Goal: Task Accomplishment & Management: Use online tool/utility

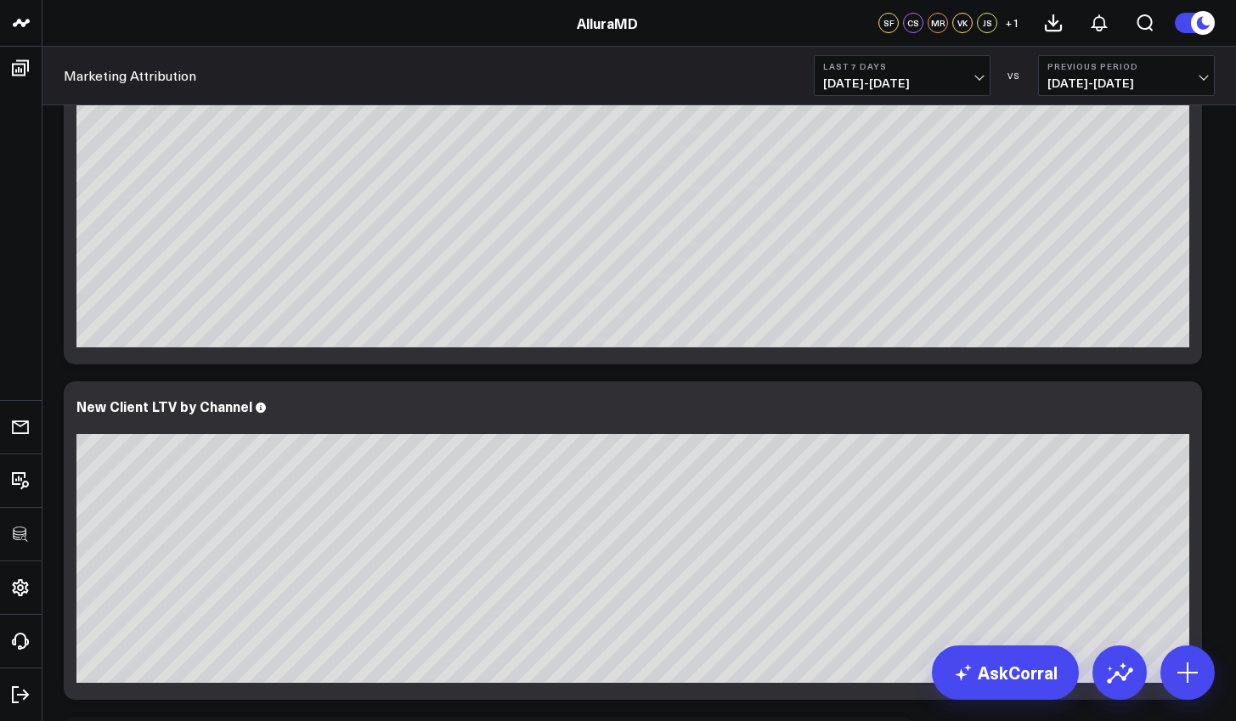
scroll to position [901, 0]
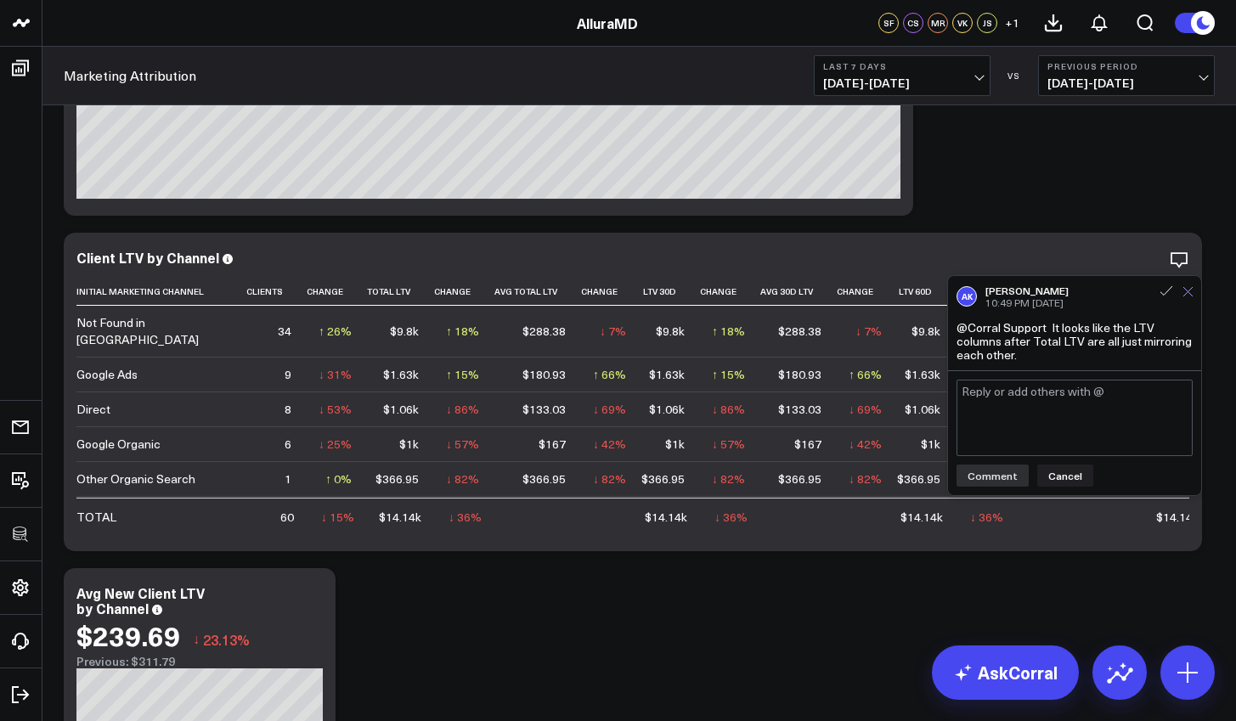
click at [1183, 298] on button at bounding box center [1188, 291] width 11 height 15
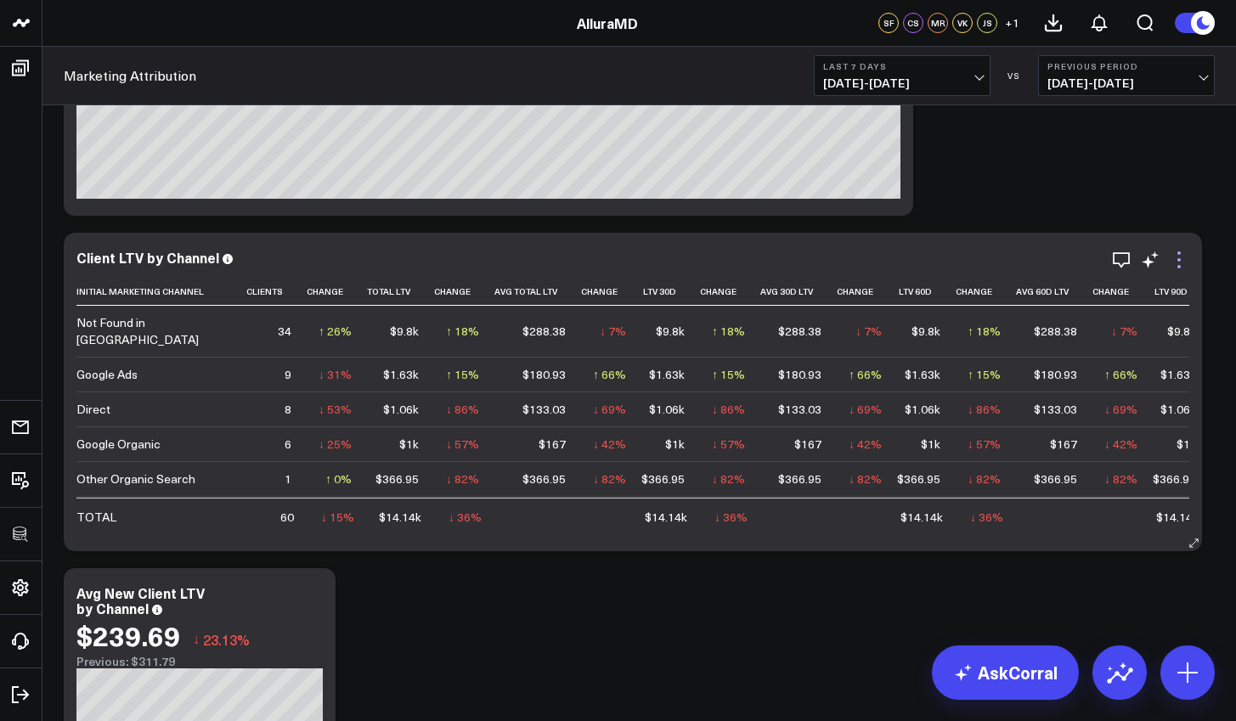
click at [1175, 266] on icon at bounding box center [1179, 260] width 20 height 20
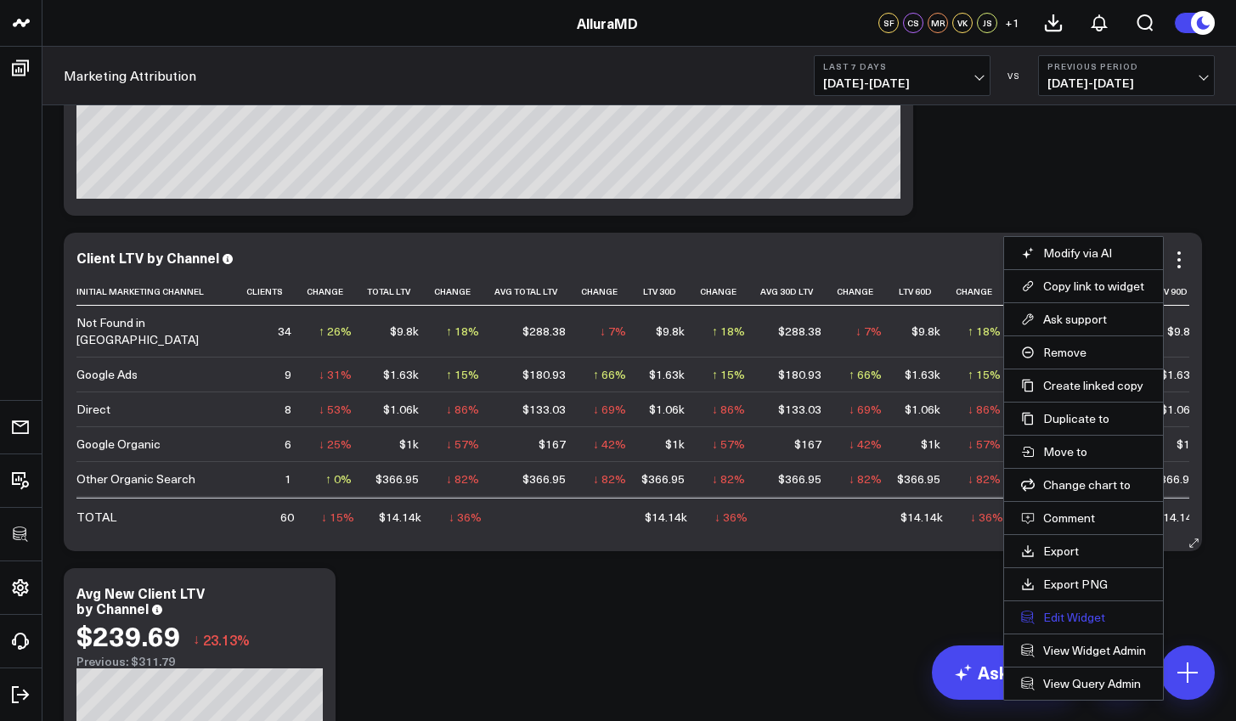
click at [1093, 619] on button "Edit Widget" at bounding box center [1083, 617] width 125 height 15
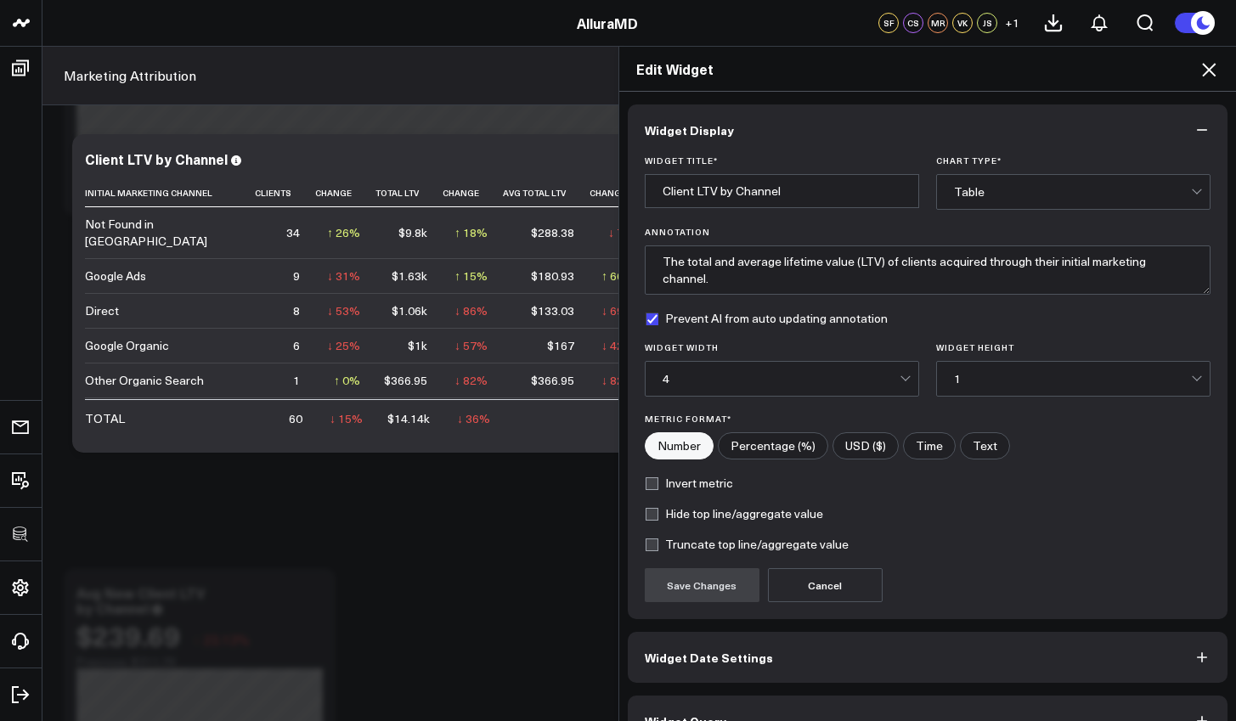
scroll to position [37, 0]
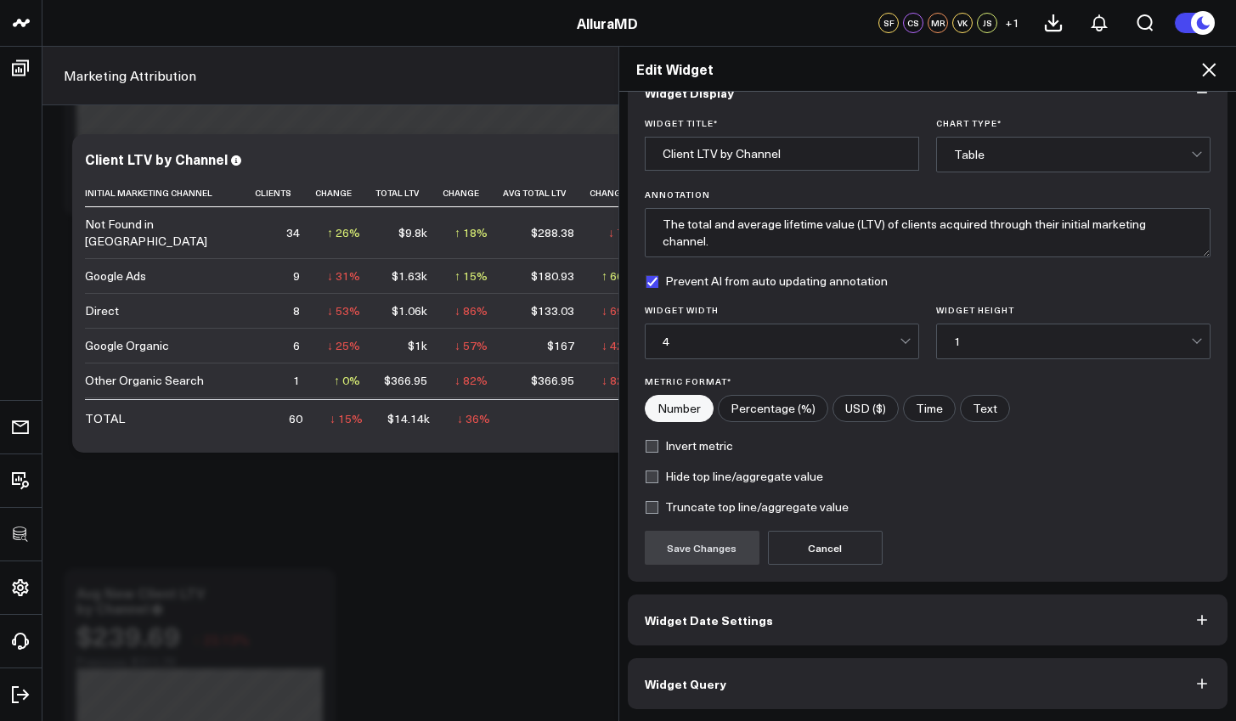
click at [1017, 669] on button "Widget Query" at bounding box center [928, 684] width 601 height 51
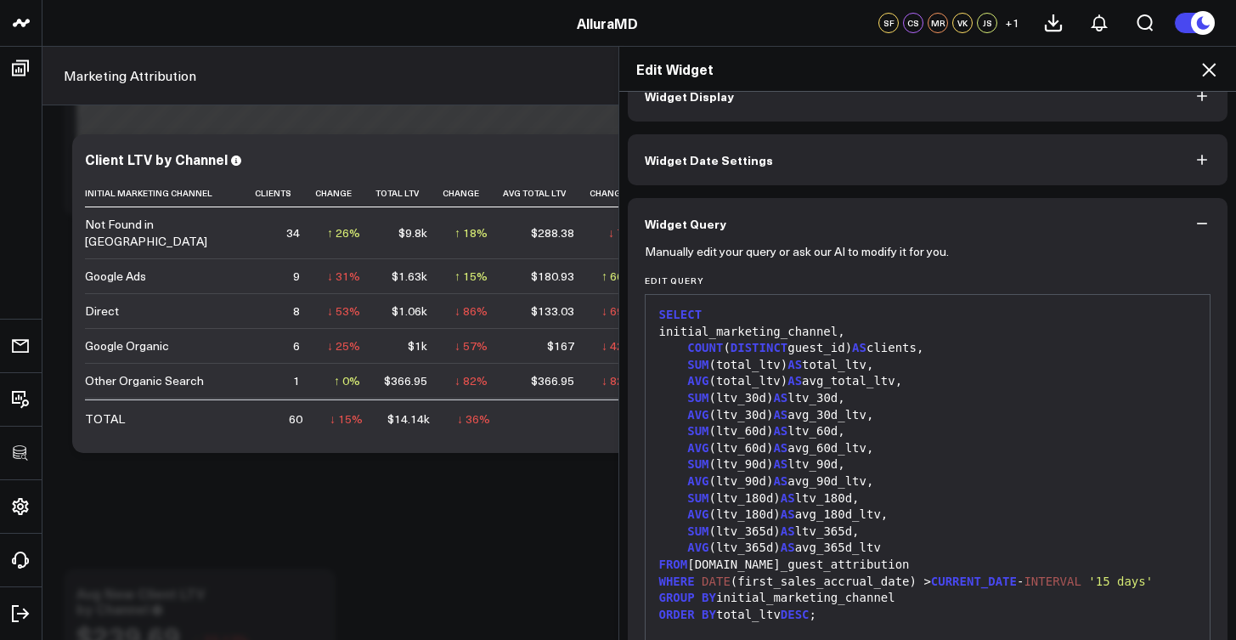
scroll to position [62, 0]
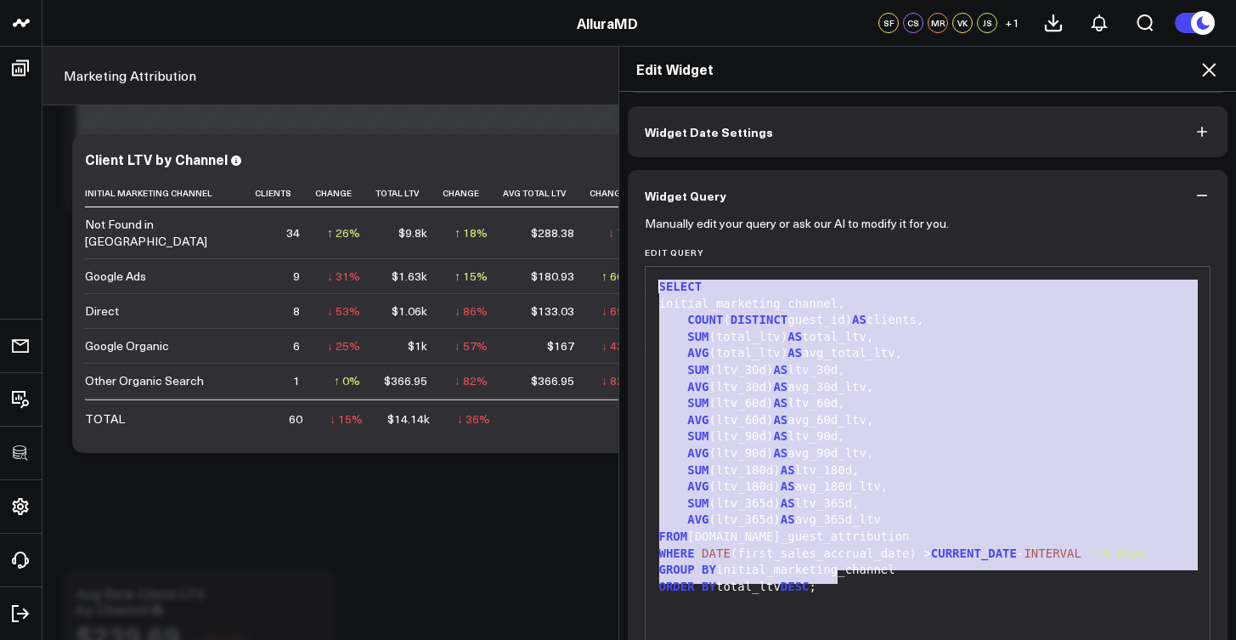
drag, startPoint x: 900, startPoint y: 586, endPoint x: 624, endPoint y: 284, distance: 409.6
click at [628, 284] on div "Manually edit your query or ask our AI to modify it for you. Edit Query 99 1 2 …" at bounding box center [928, 490] width 601 height 538
copy div "SELECT initial_marketing_channel, COUNT ( DISTINCT guest_id) AS clients, SUM (t…"
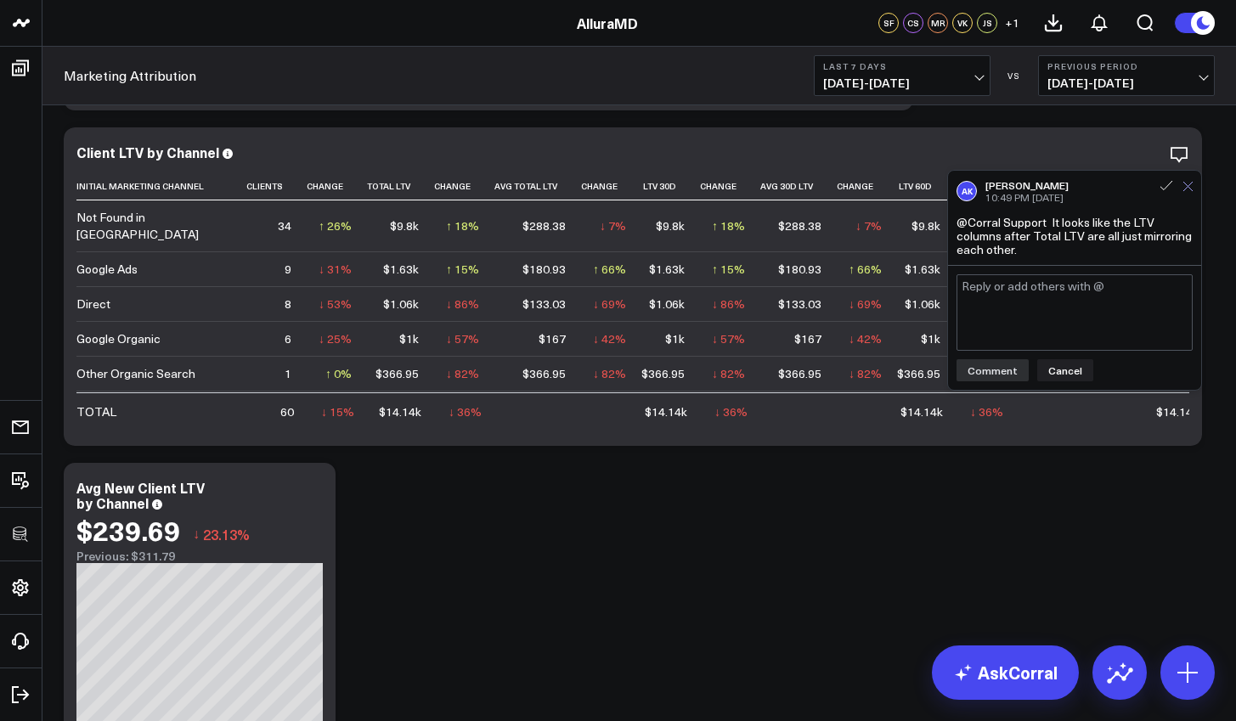
click at [1188, 189] on icon at bounding box center [1188, 186] width 11 height 11
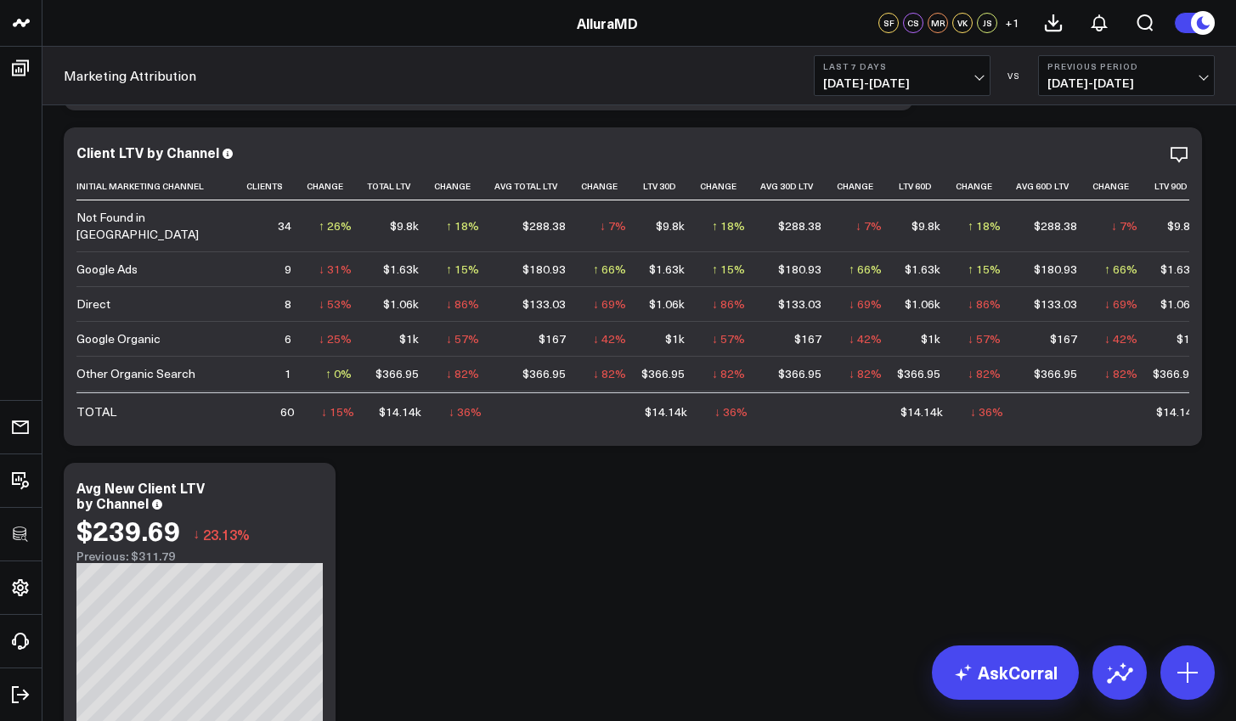
click at [977, 78] on span "08/19/25 - 08/25/25" at bounding box center [902, 83] width 158 height 14
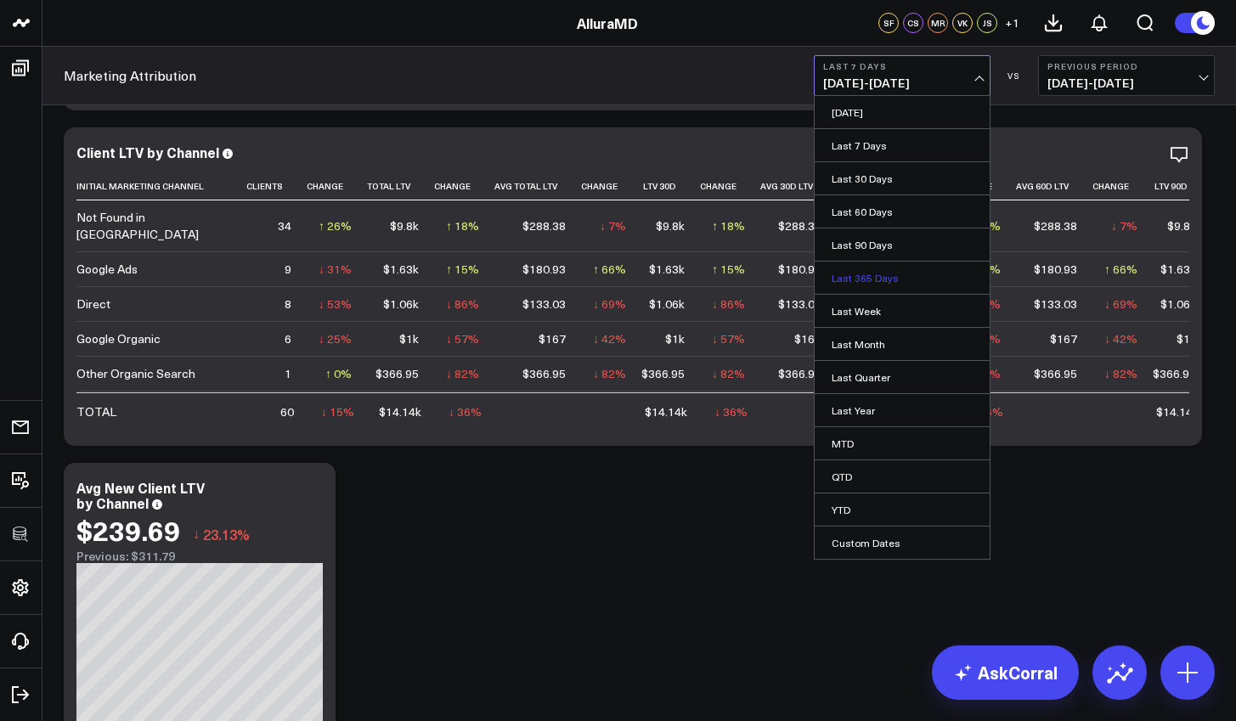
click at [913, 274] on link "Last 365 Days" at bounding box center [902, 278] width 175 height 32
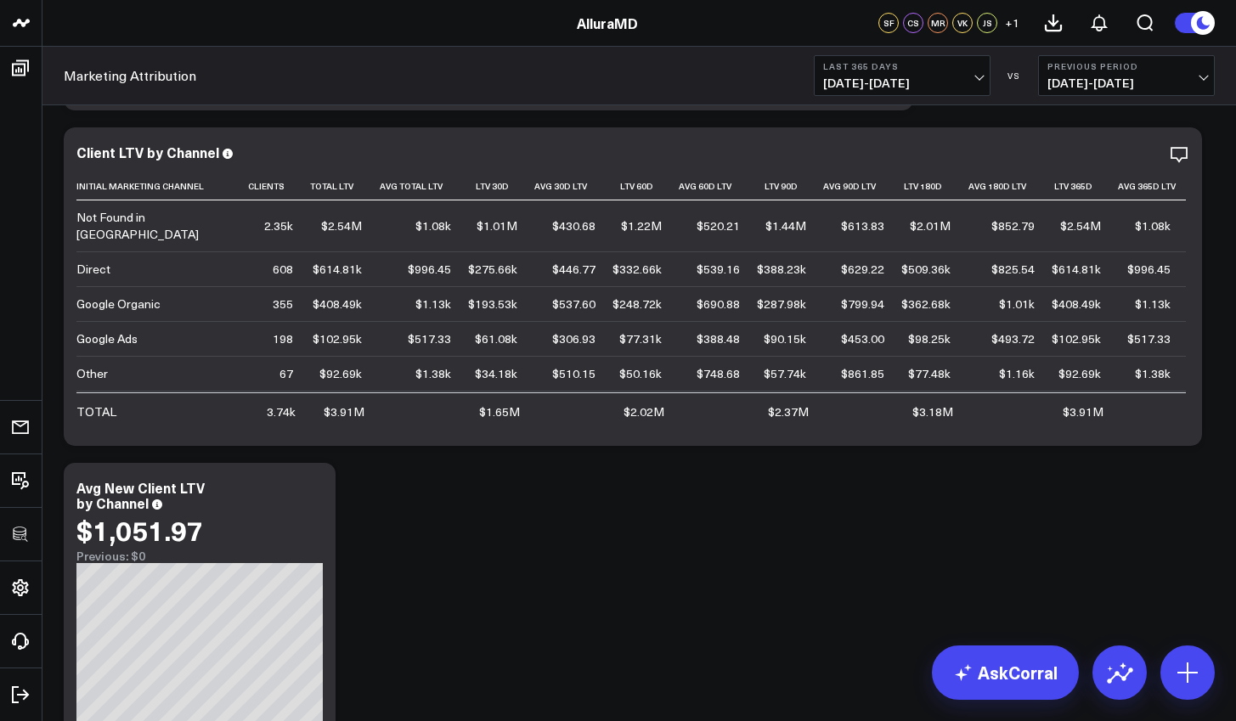
click at [922, 76] on span "08/26/24 - 08/25/25" at bounding box center [902, 83] width 158 height 14
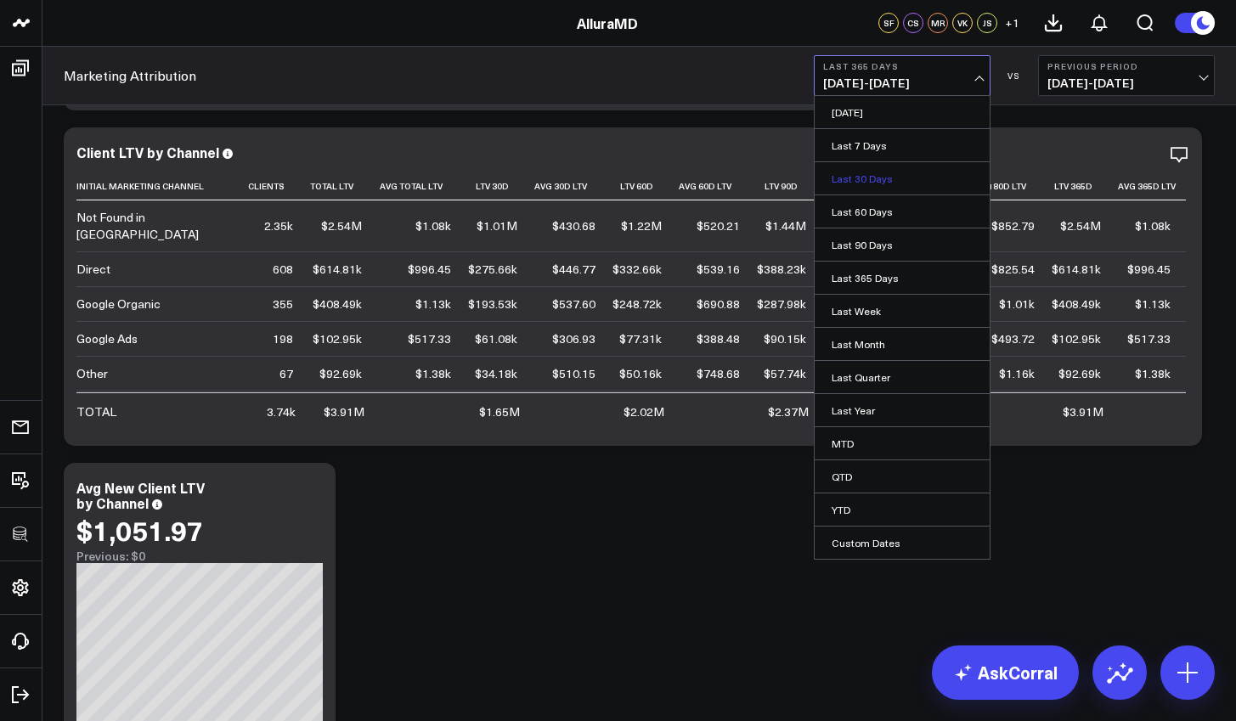
click at [879, 178] on link "Last 30 Days" at bounding box center [902, 178] width 175 height 32
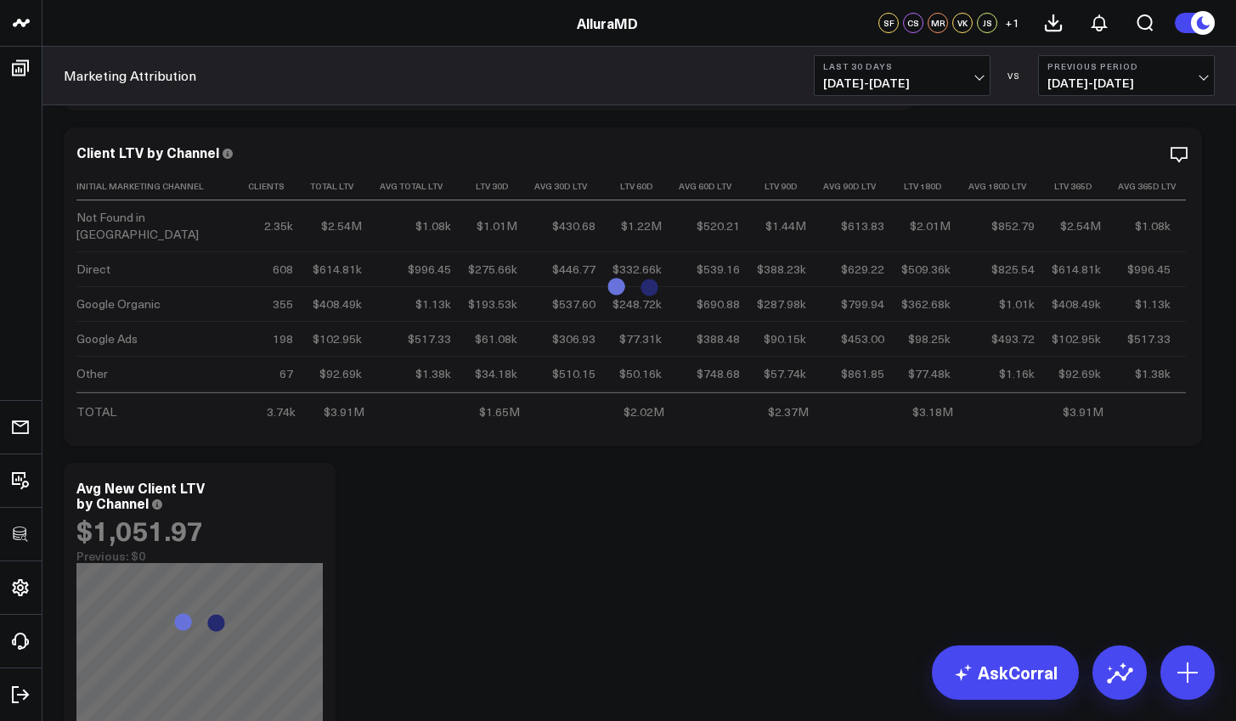
click at [949, 80] on span "07/27/25 - 08/25/25" at bounding box center [902, 83] width 158 height 14
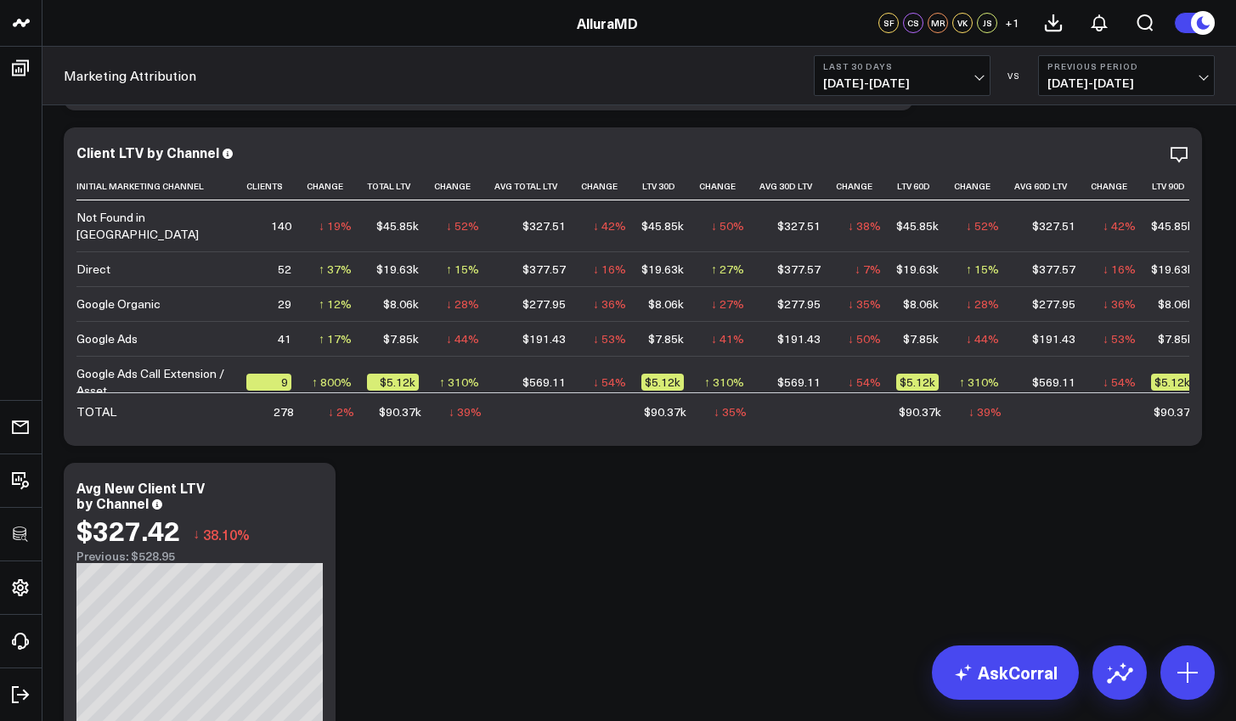
click at [929, 88] on span "07/27/25 - 08/25/25" at bounding box center [902, 83] width 158 height 14
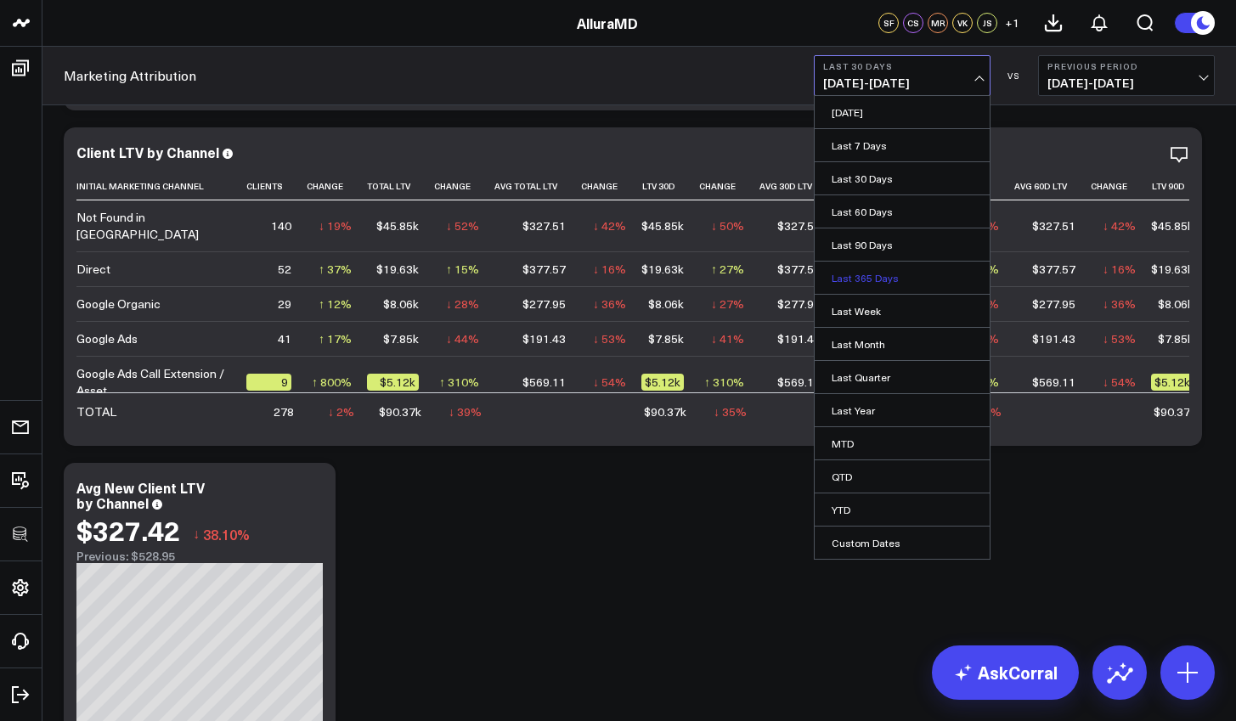
click at [891, 286] on link "Last 365 Days" at bounding box center [902, 278] width 175 height 32
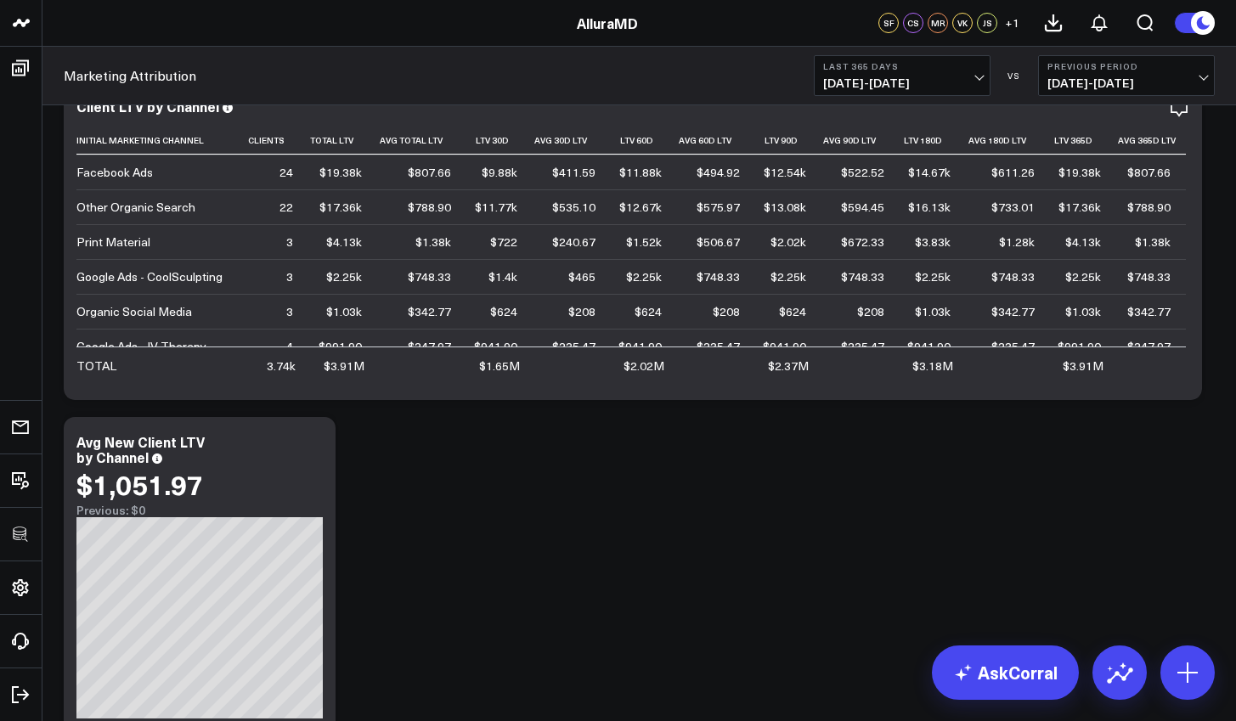
scroll to position [1081, 0]
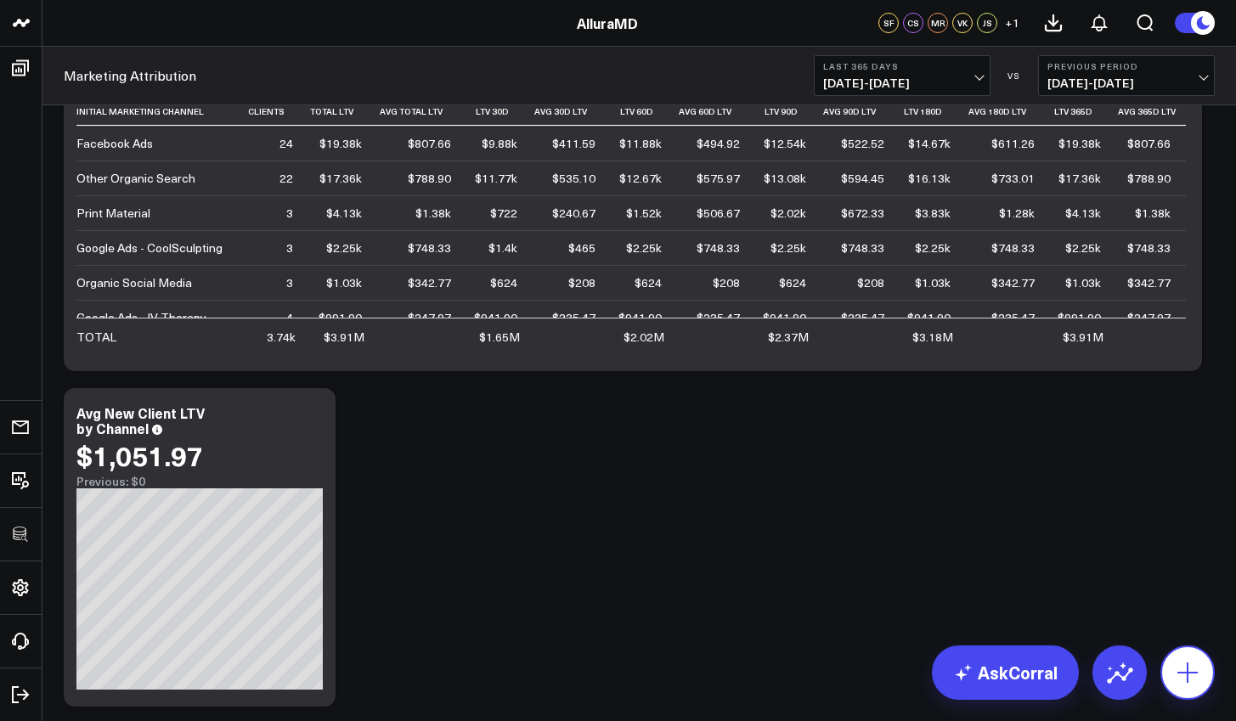
click at [1170, 663] on button at bounding box center [1188, 673] width 54 height 54
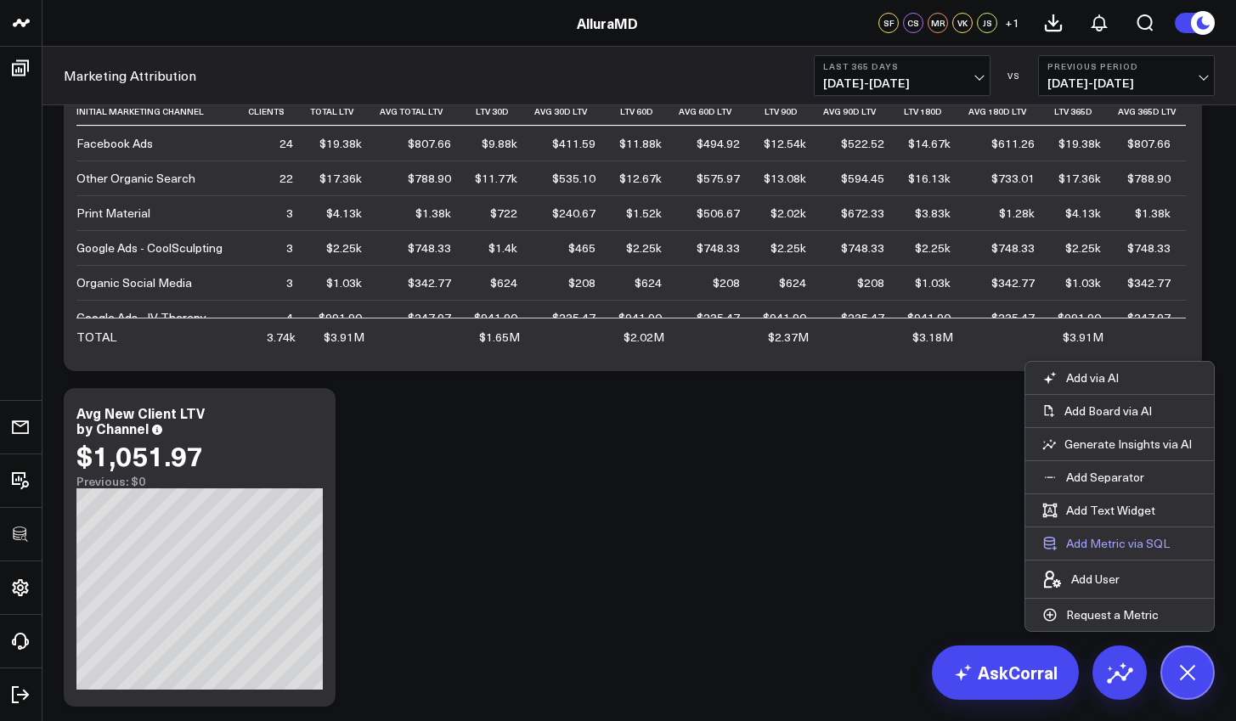
click at [1134, 546] on button "Add Metric via SQL" at bounding box center [1106, 544] width 161 height 32
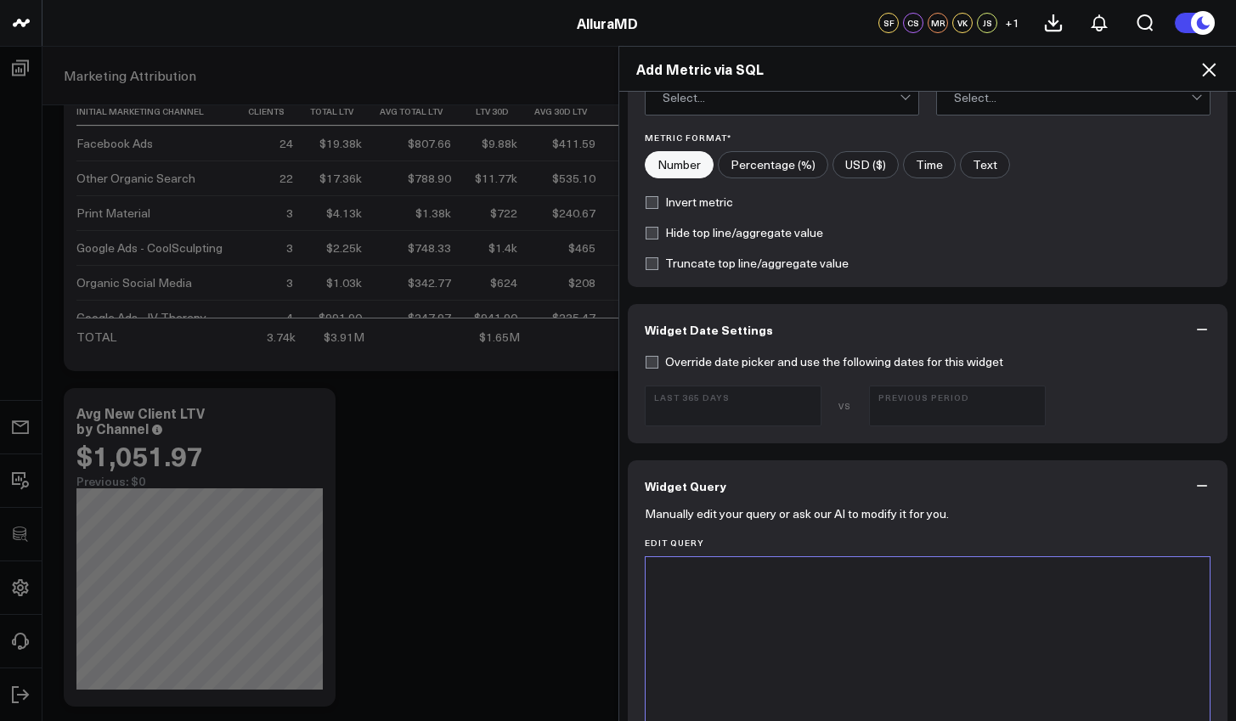
scroll to position [330, 0]
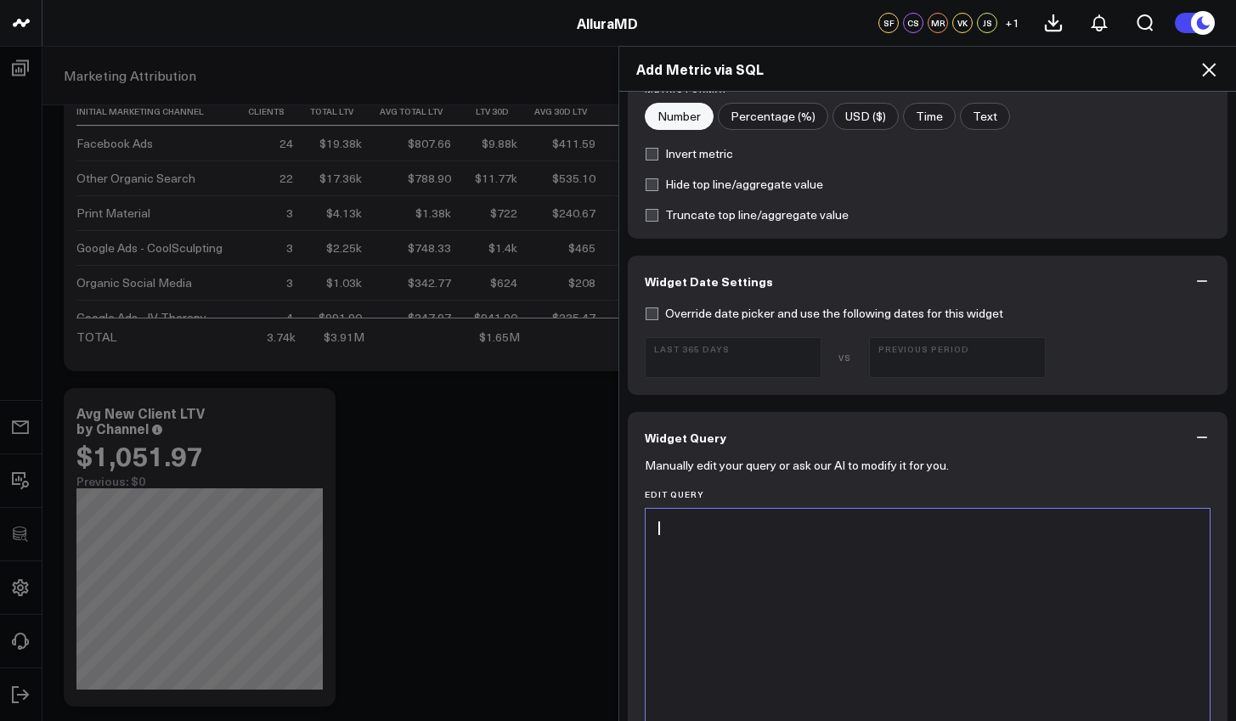
click at [840, 543] on div at bounding box center [928, 720] width 548 height 406
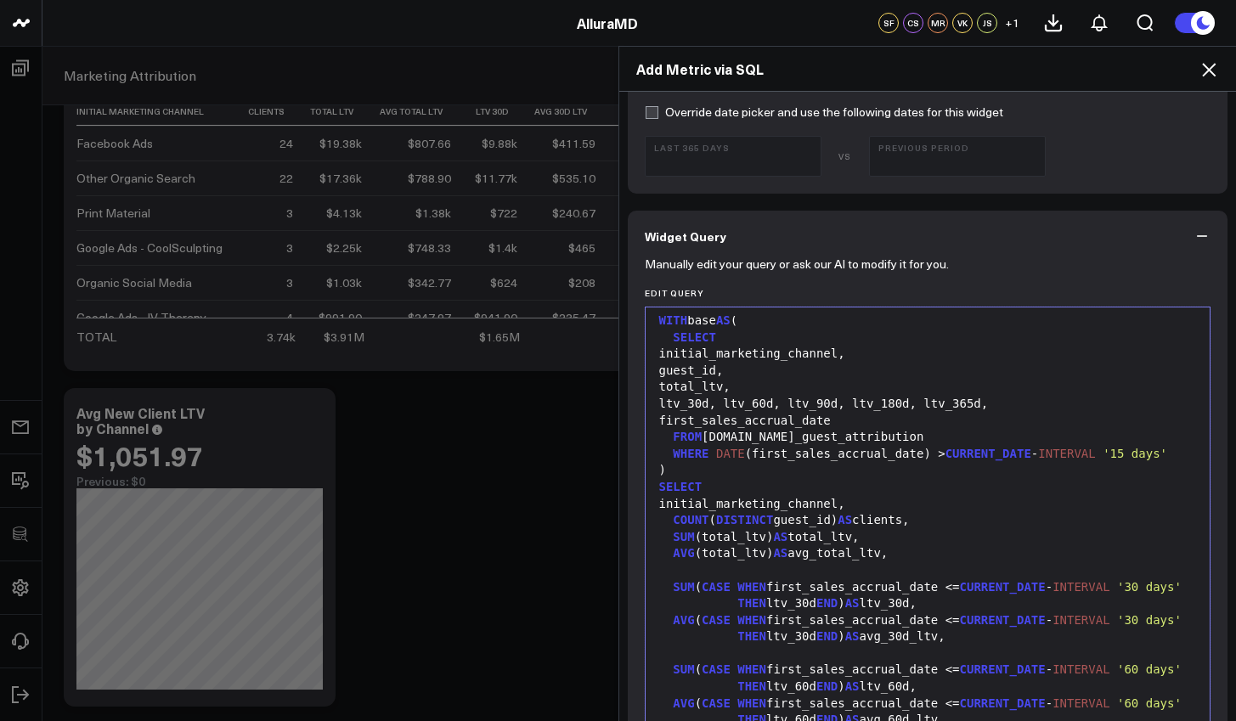
scroll to position [0, 0]
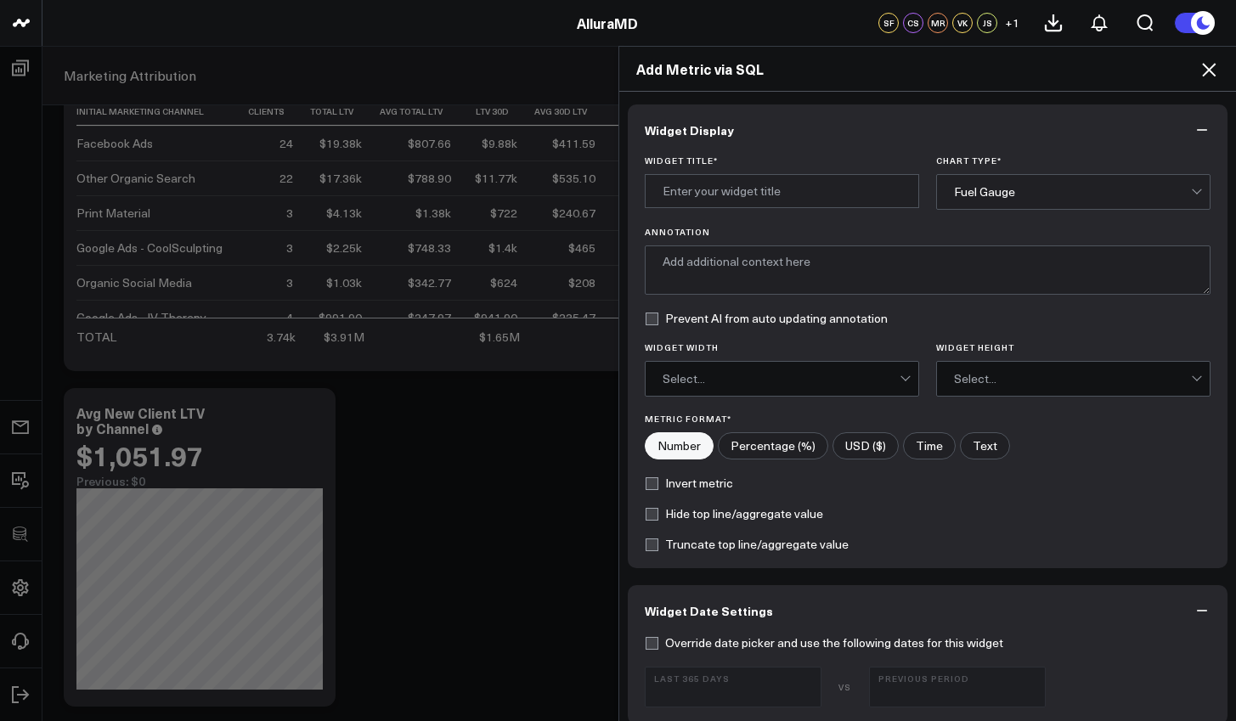
click at [969, 212] on div "Widget Title * Chart Type * Fuel Gauge Annotation Prevent AI from auto updating…" at bounding box center [928, 361] width 601 height 413
click at [969, 207] on div "Fuel Gauge" at bounding box center [1072, 192] width 237 height 34
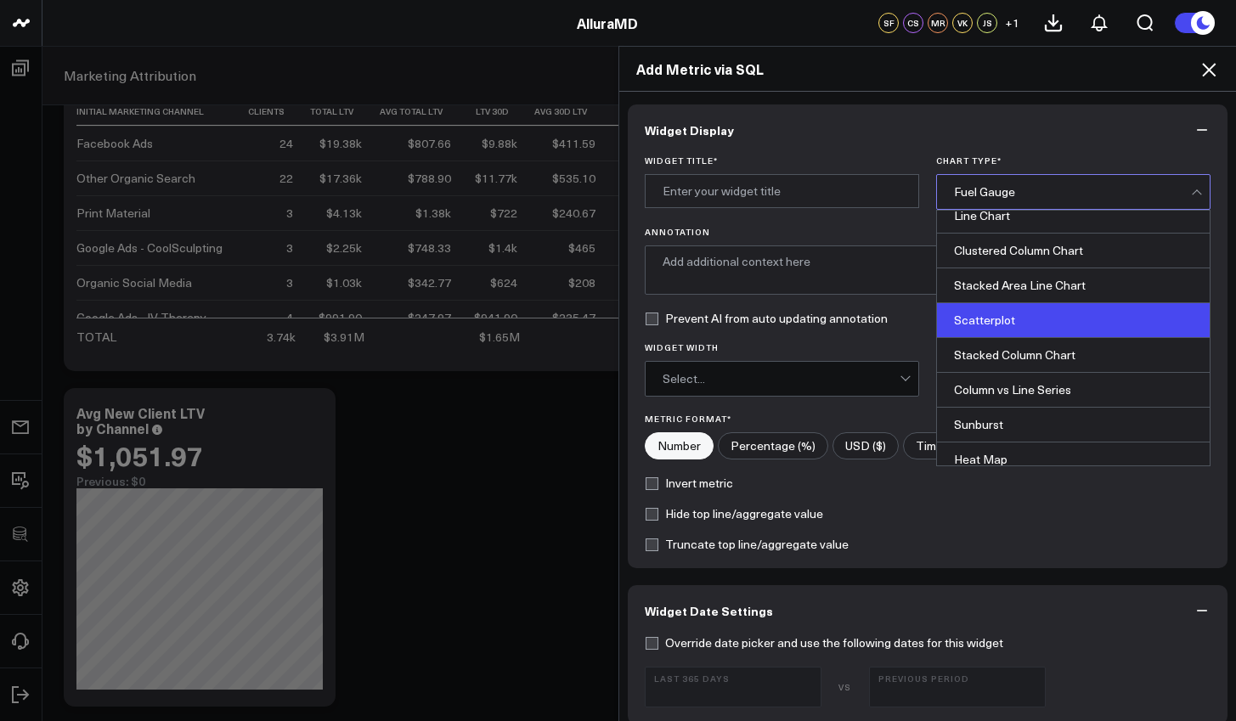
scroll to position [685, 0]
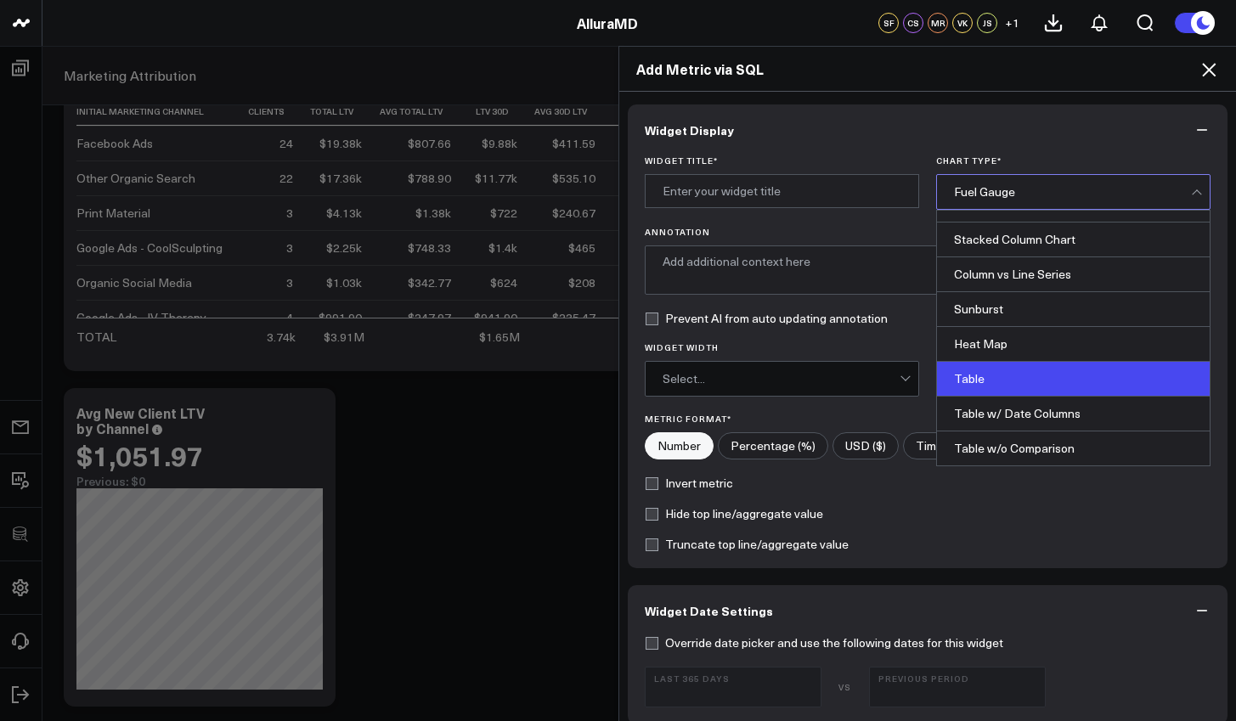
click at [987, 372] on div "Table" at bounding box center [1073, 379] width 273 height 35
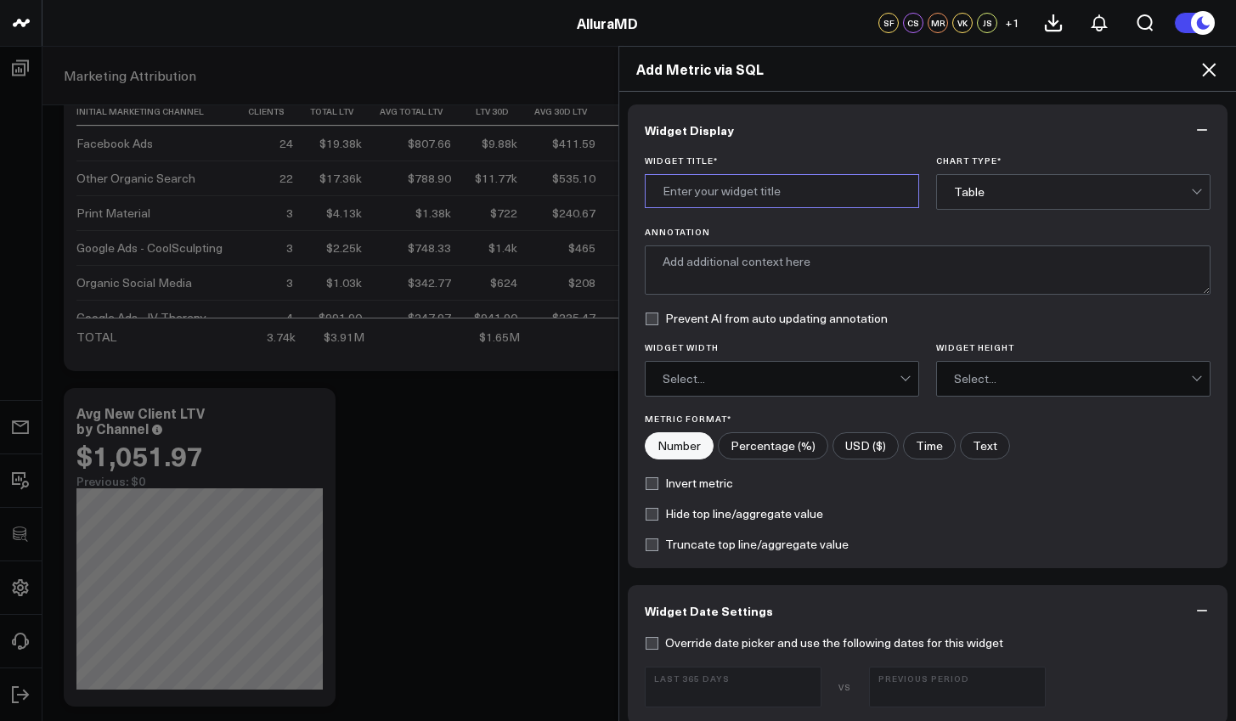
click at [804, 199] on input "Widget Title *" at bounding box center [782, 191] width 274 height 34
type input "Marketing Attribution by First Sales Accrual Date"
click at [851, 250] on textarea "Annotation" at bounding box center [928, 270] width 567 height 49
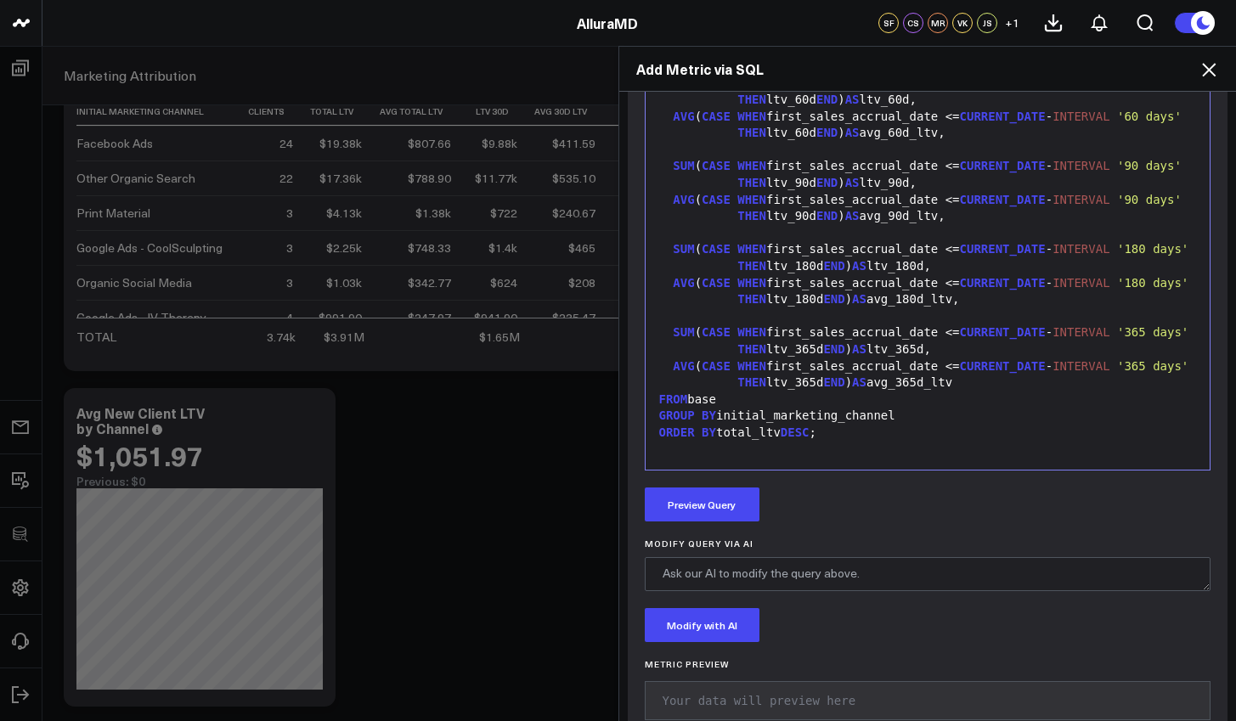
scroll to position [795, 0]
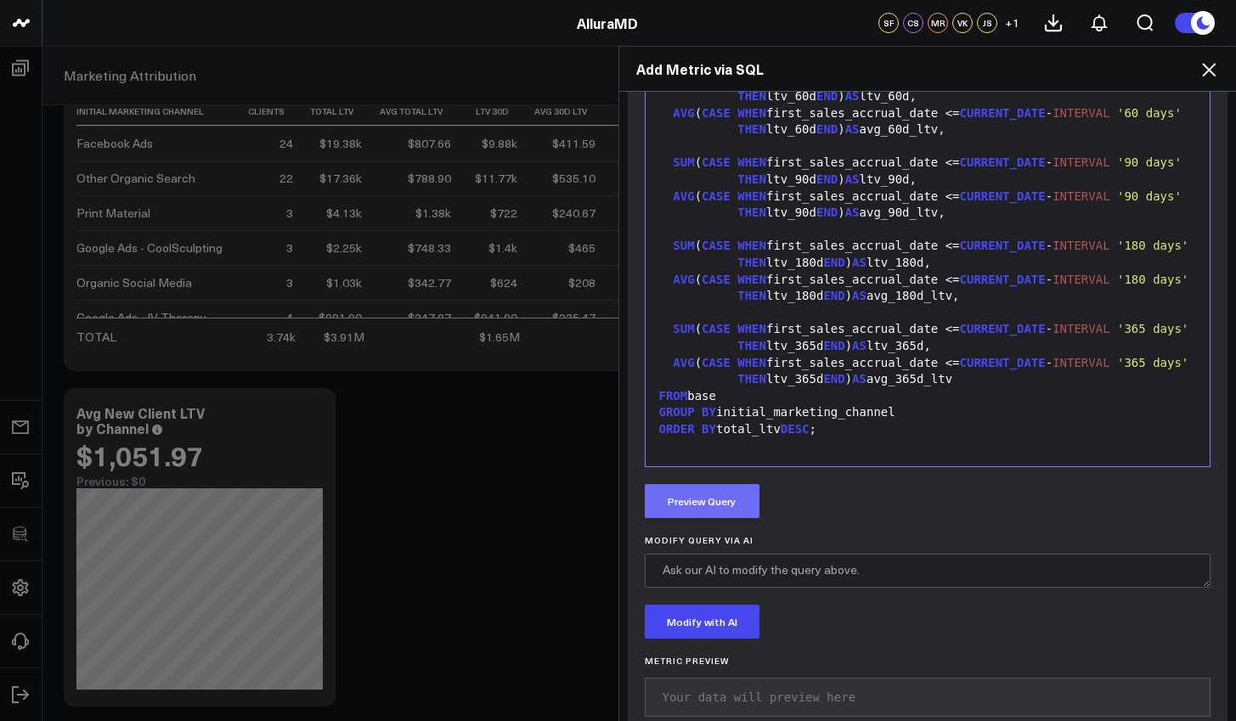
click at [719, 514] on button "Preview Query" at bounding box center [702, 501] width 115 height 34
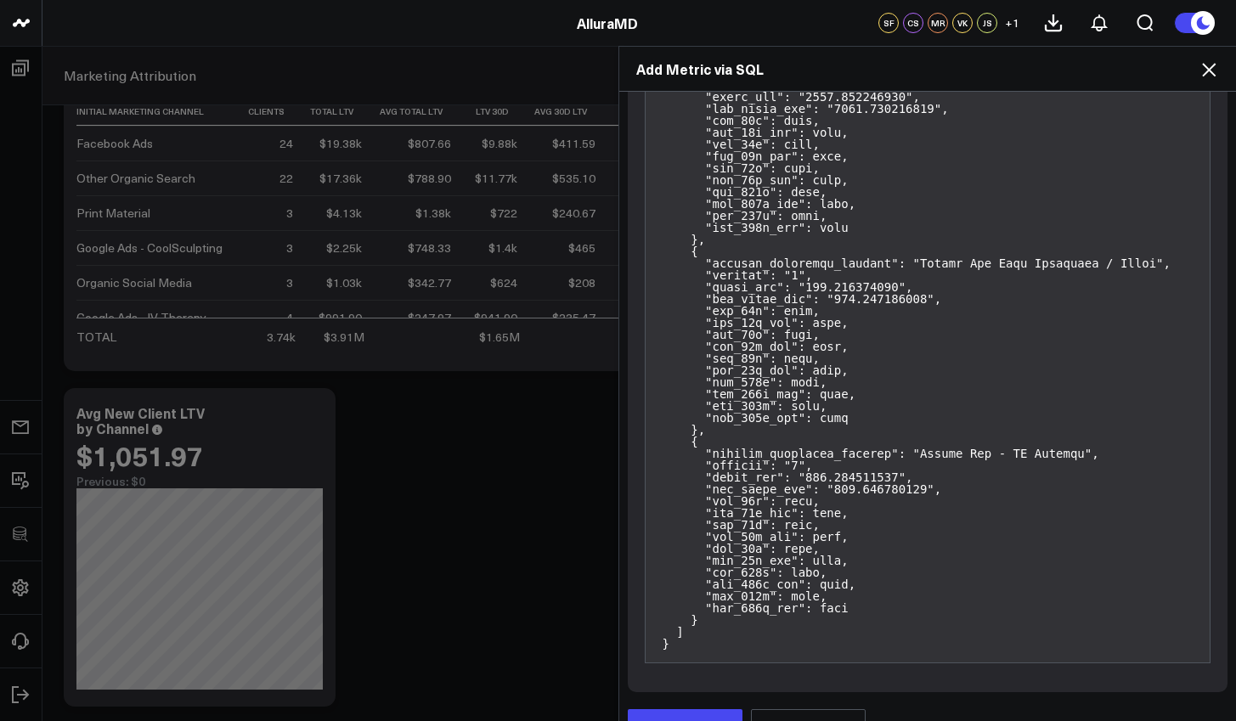
scroll to position [2251, 0]
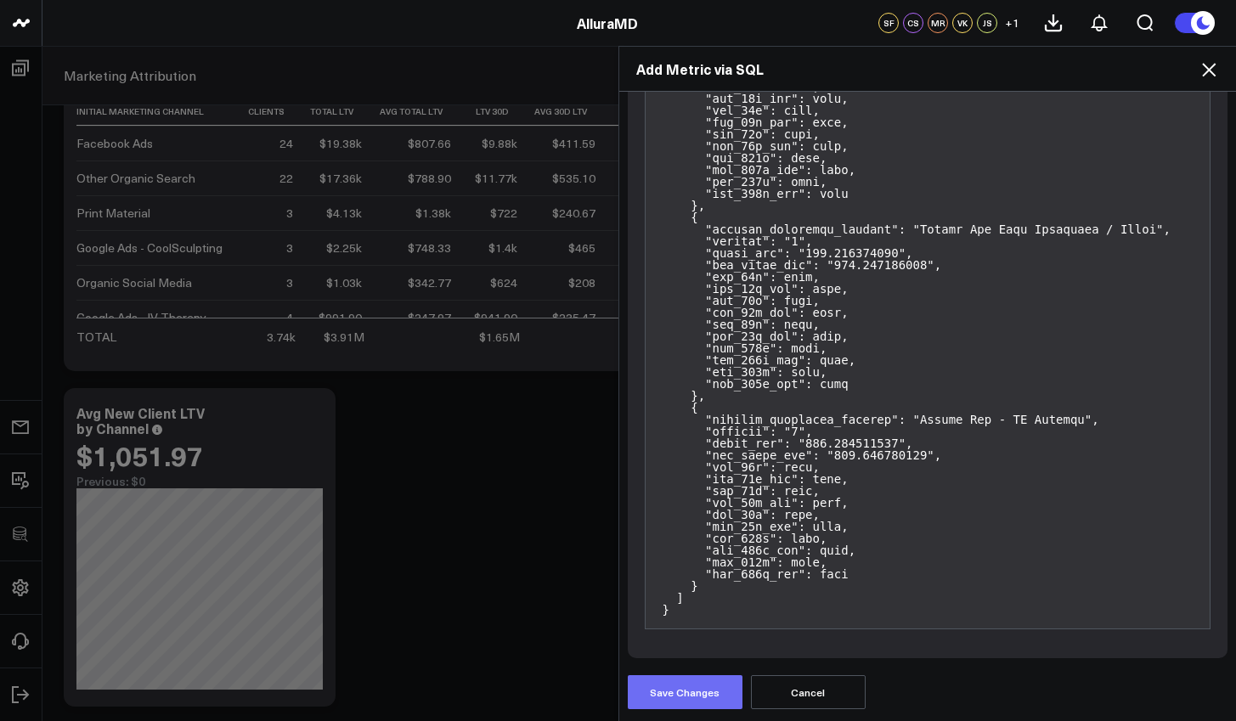
click at [704, 694] on button "Save Changes" at bounding box center [685, 693] width 115 height 34
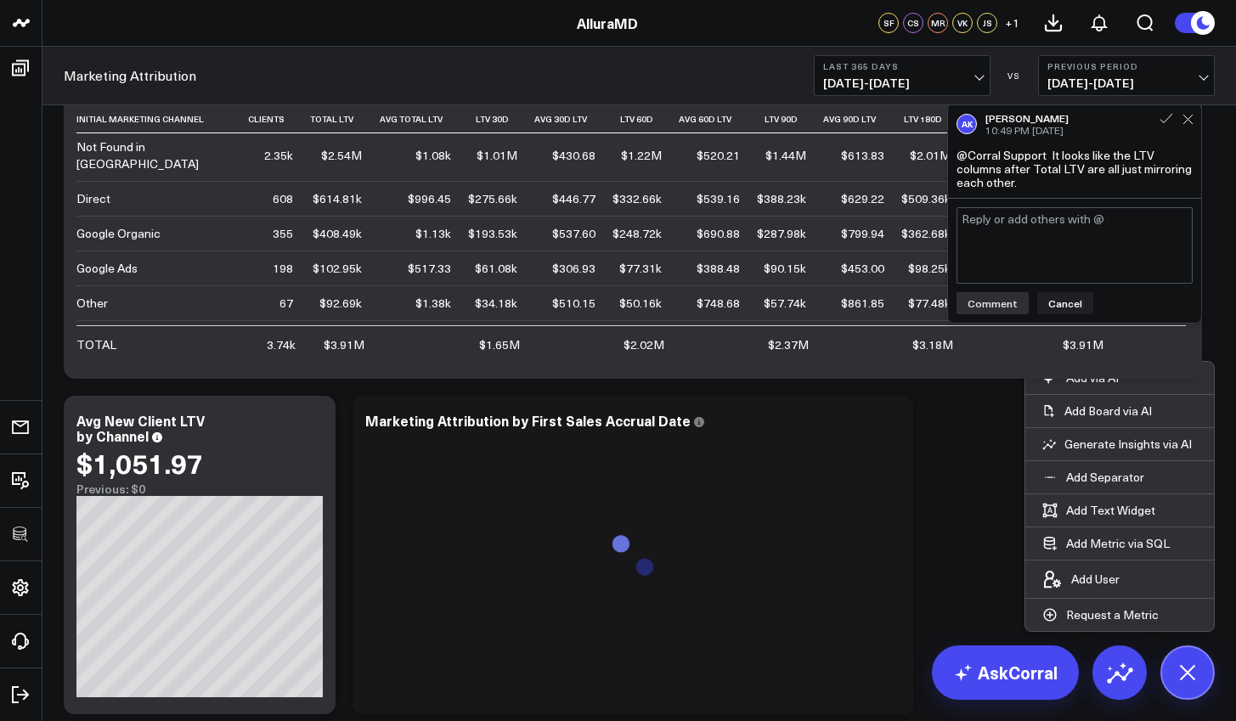
scroll to position [1099, 0]
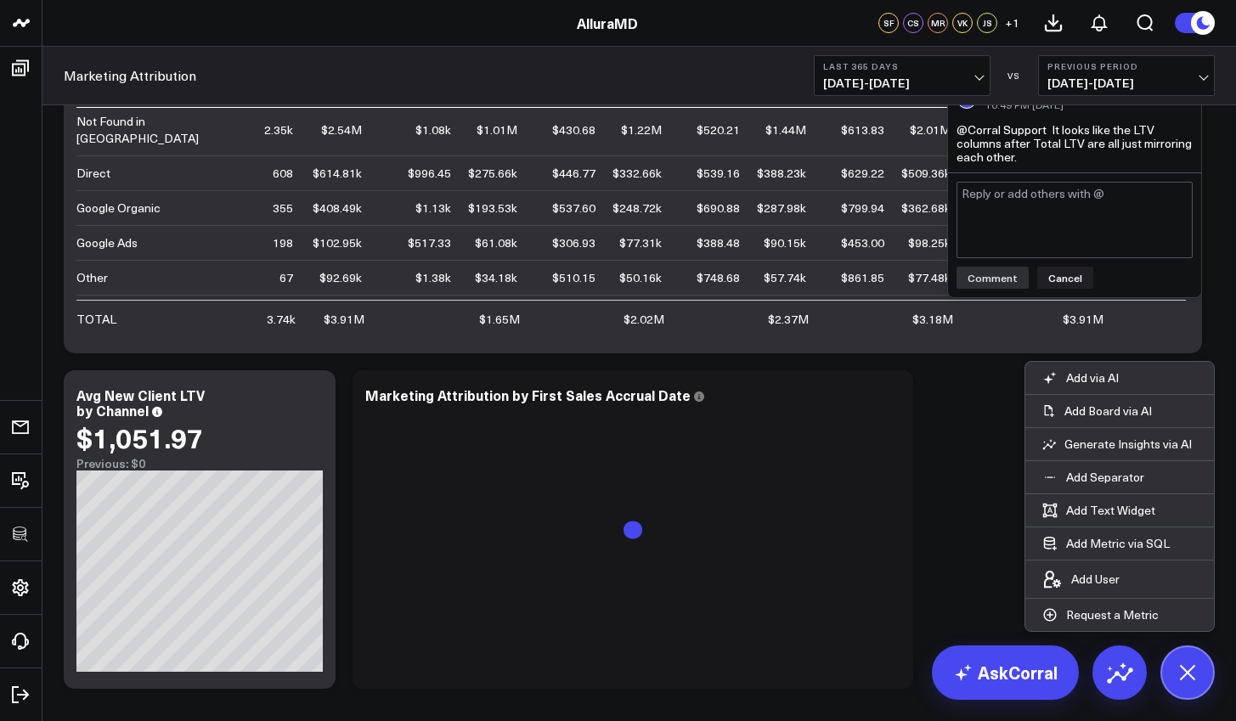
click at [979, 87] on span "08/26/24 - 08/25/25" at bounding box center [902, 83] width 158 height 14
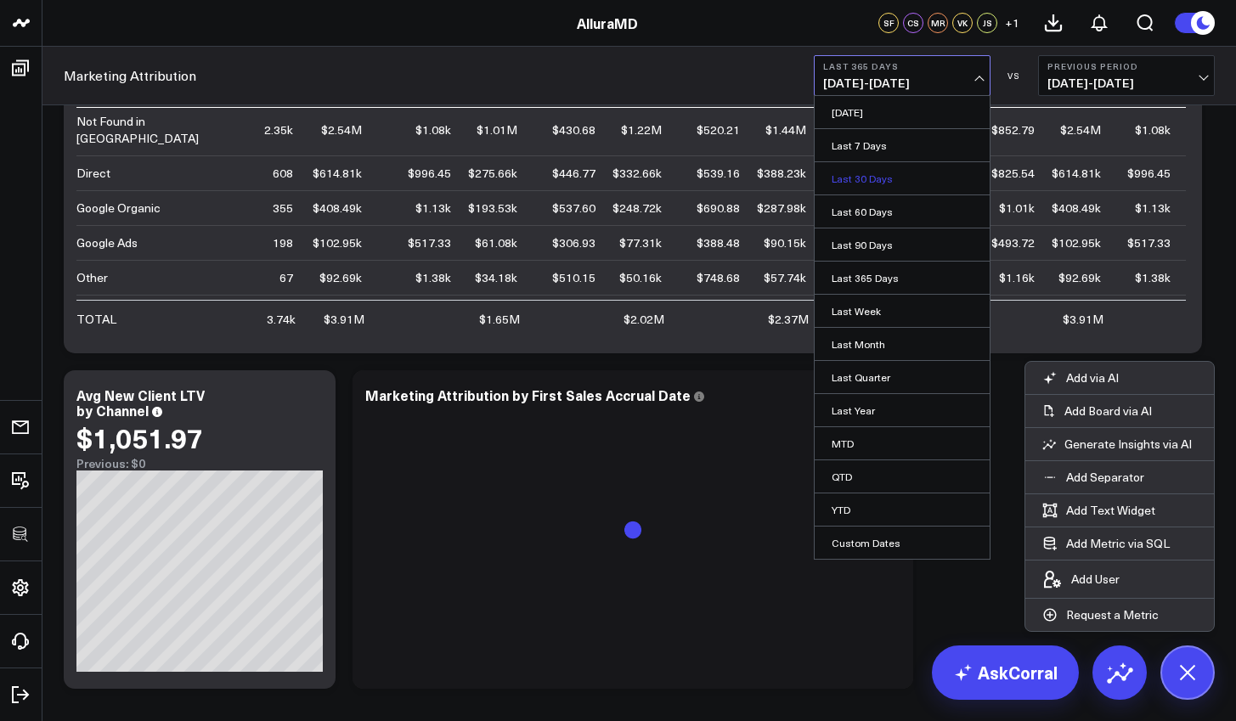
click at [934, 174] on link "Last 30 Days" at bounding box center [902, 178] width 175 height 32
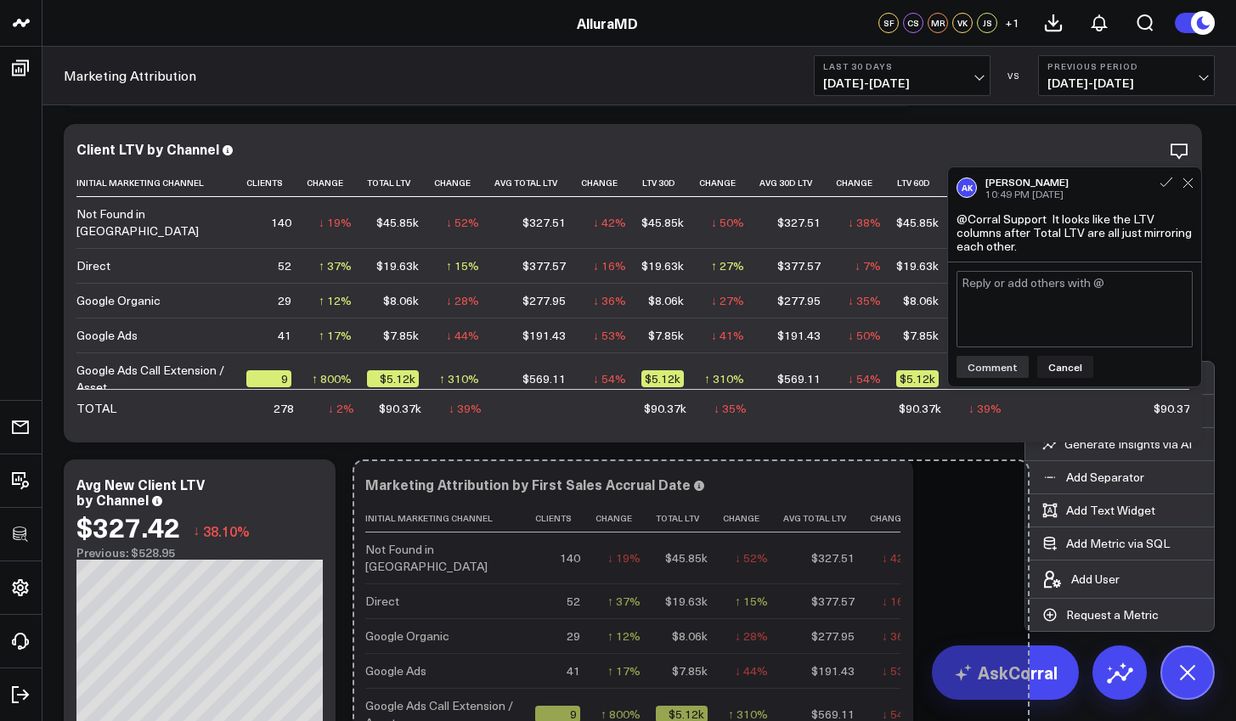
scroll to position [1006, 0]
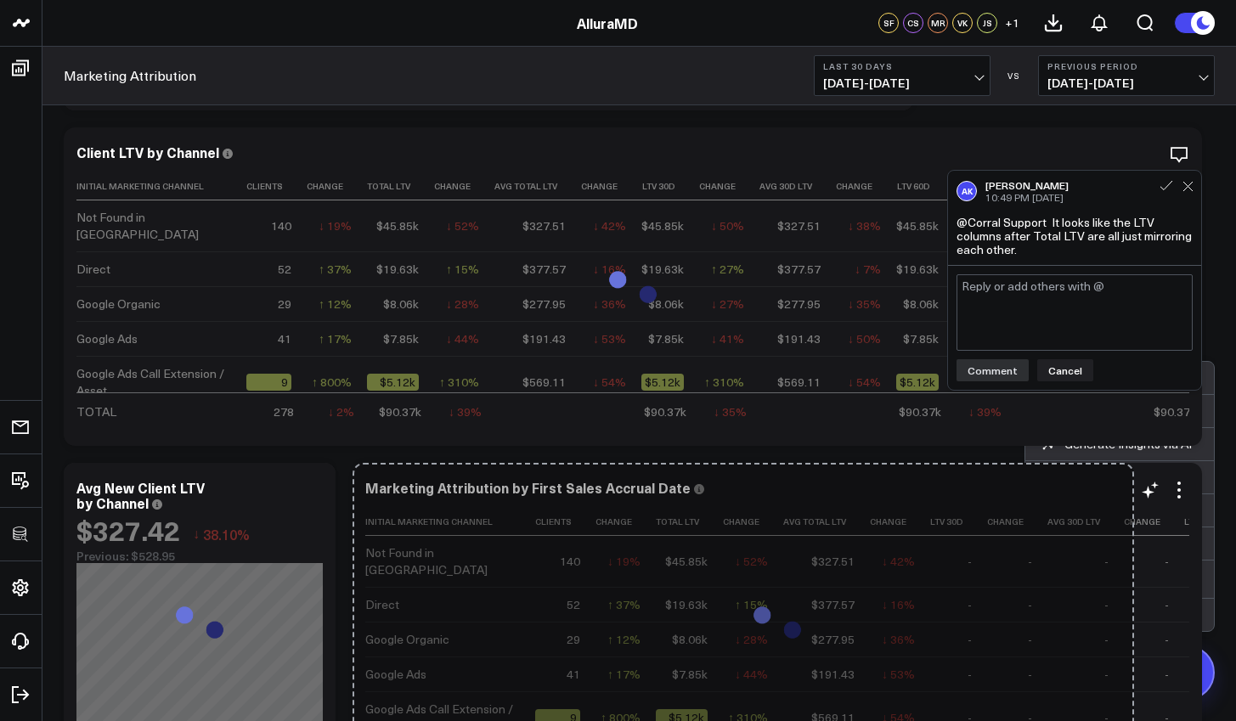
click at [1136, 630] on div "Marketing Attribution by First Sales Accrual Date Initial Marketing Channel Cli…" at bounding box center [778, 622] width 850 height 319
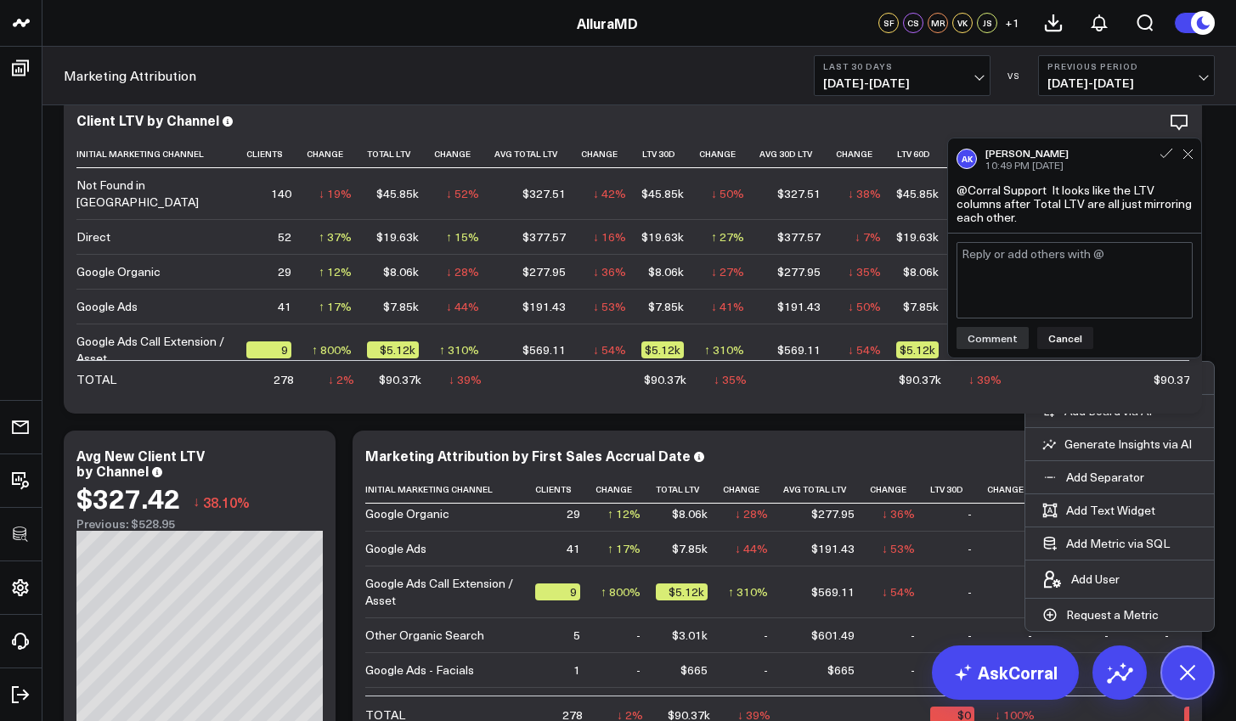
scroll to position [1177, 0]
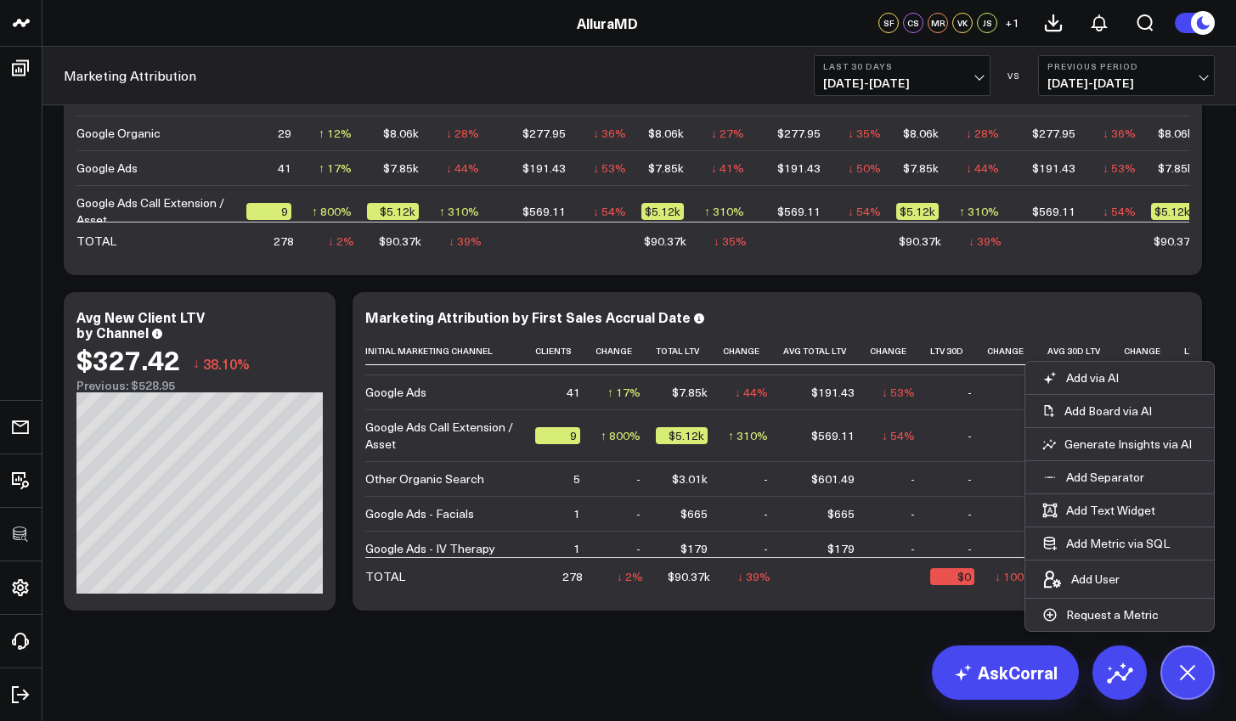
click at [0, 0] on icon at bounding box center [0, 0] width 0 height 0
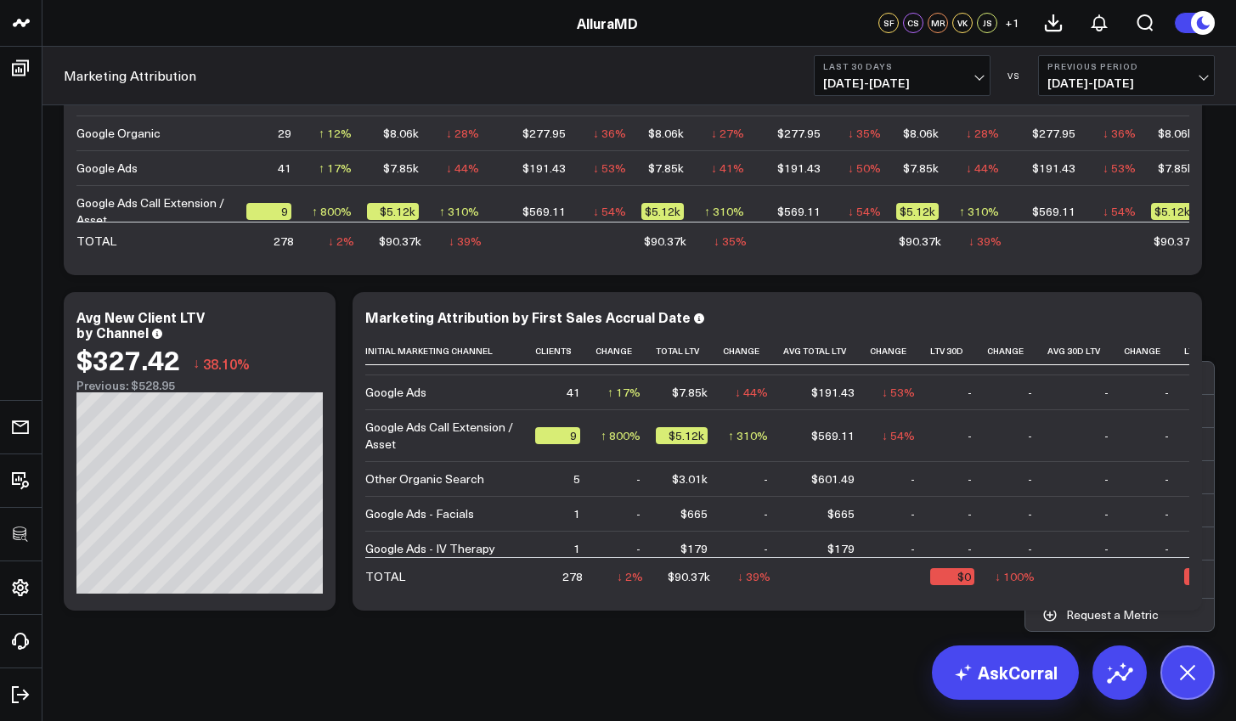
click at [0, 0] on button "Edit Widget" at bounding box center [0, 0] width 0 height 0
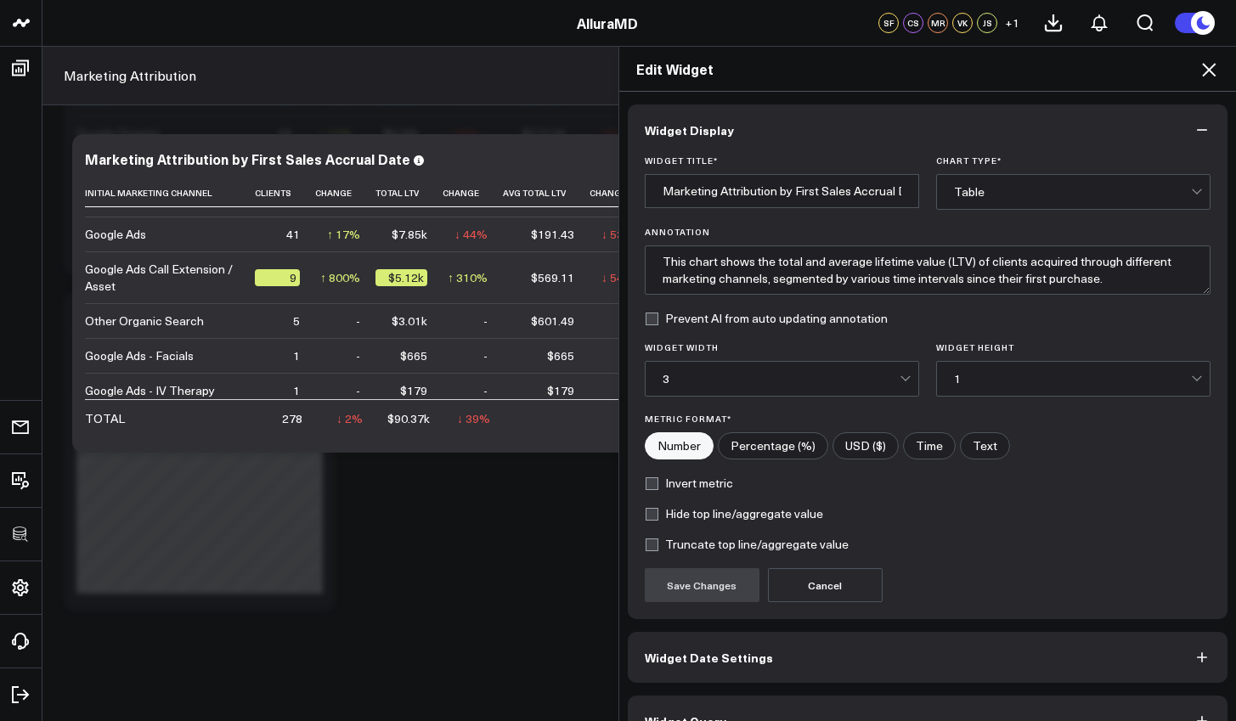
scroll to position [37, 0]
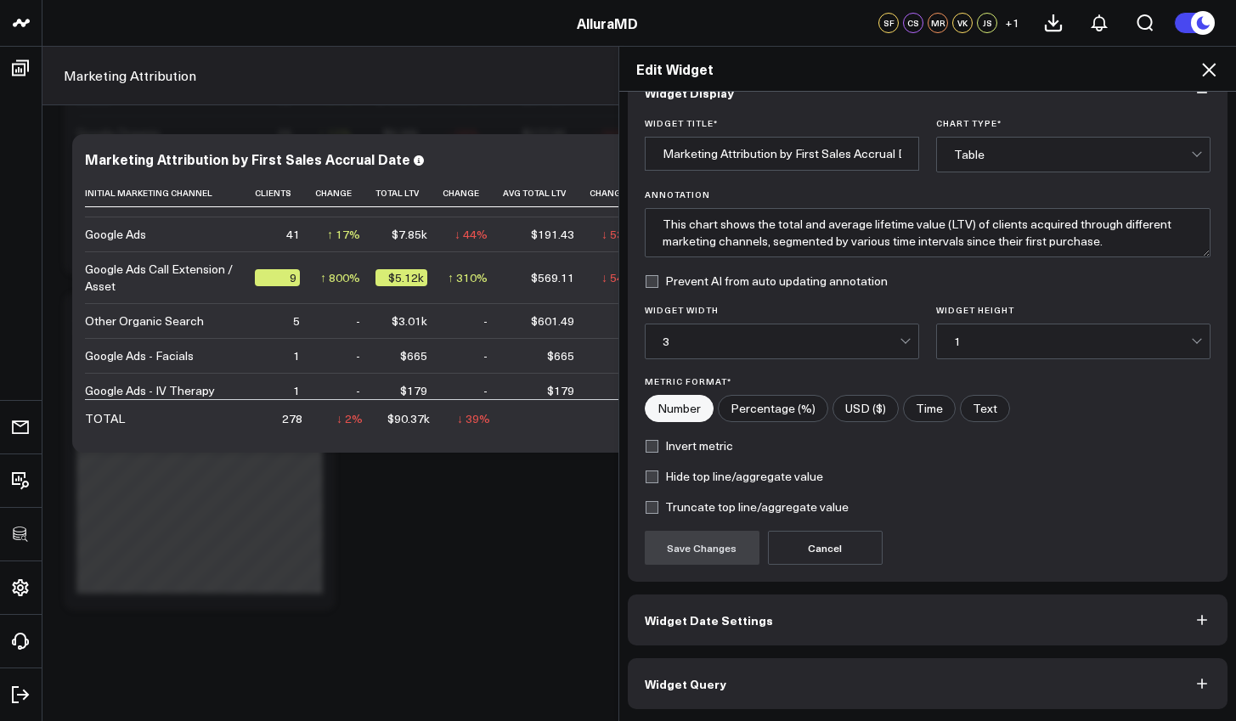
click at [894, 662] on button "Widget Query" at bounding box center [928, 684] width 601 height 51
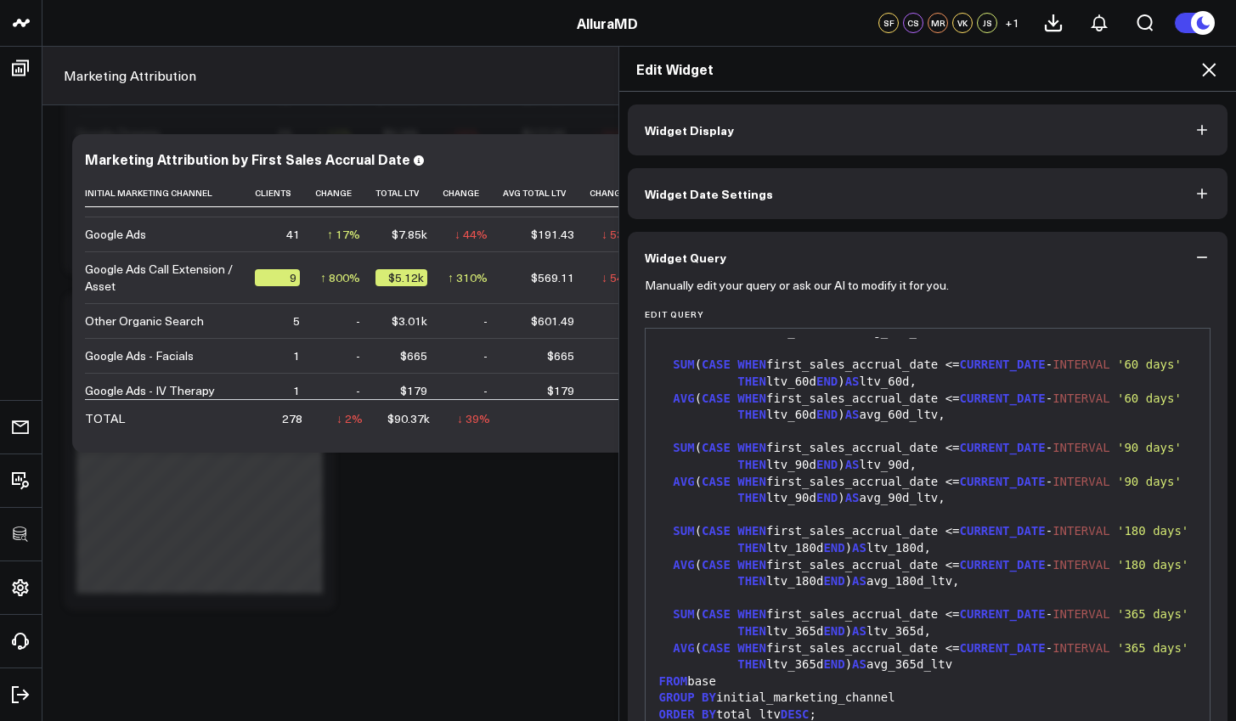
scroll to position [111, 0]
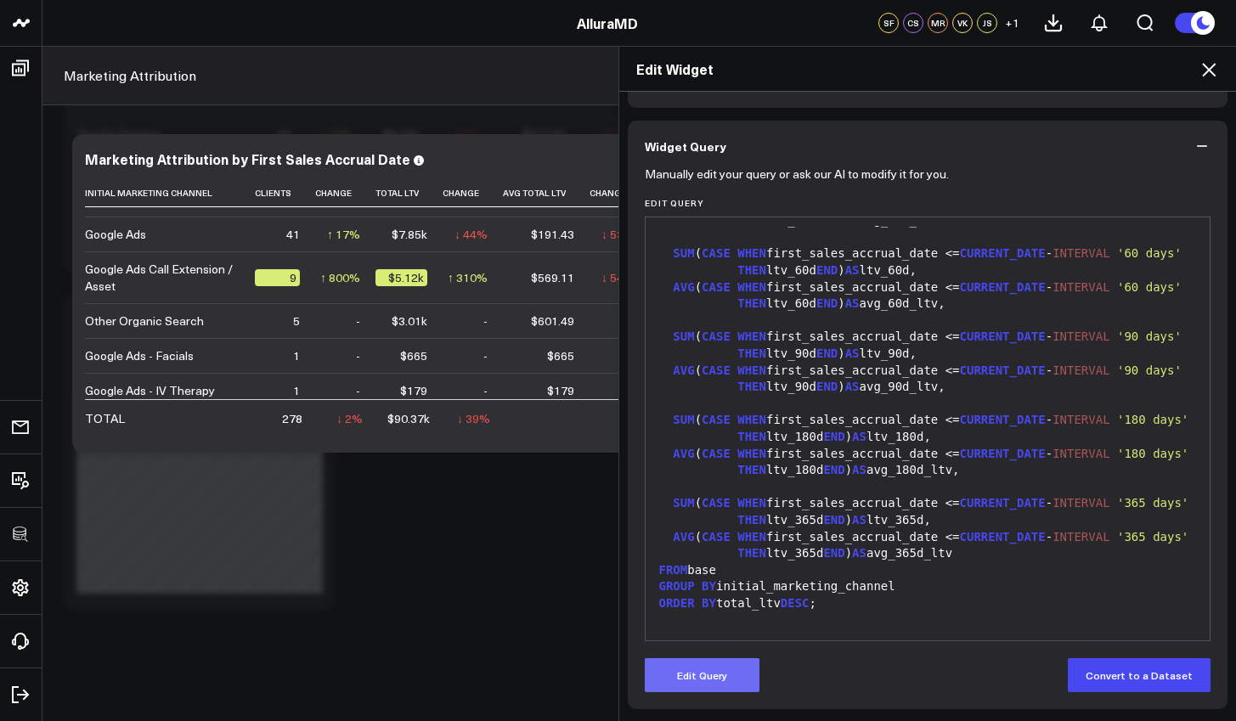
click at [723, 681] on button "Edit Query" at bounding box center [702, 676] width 115 height 34
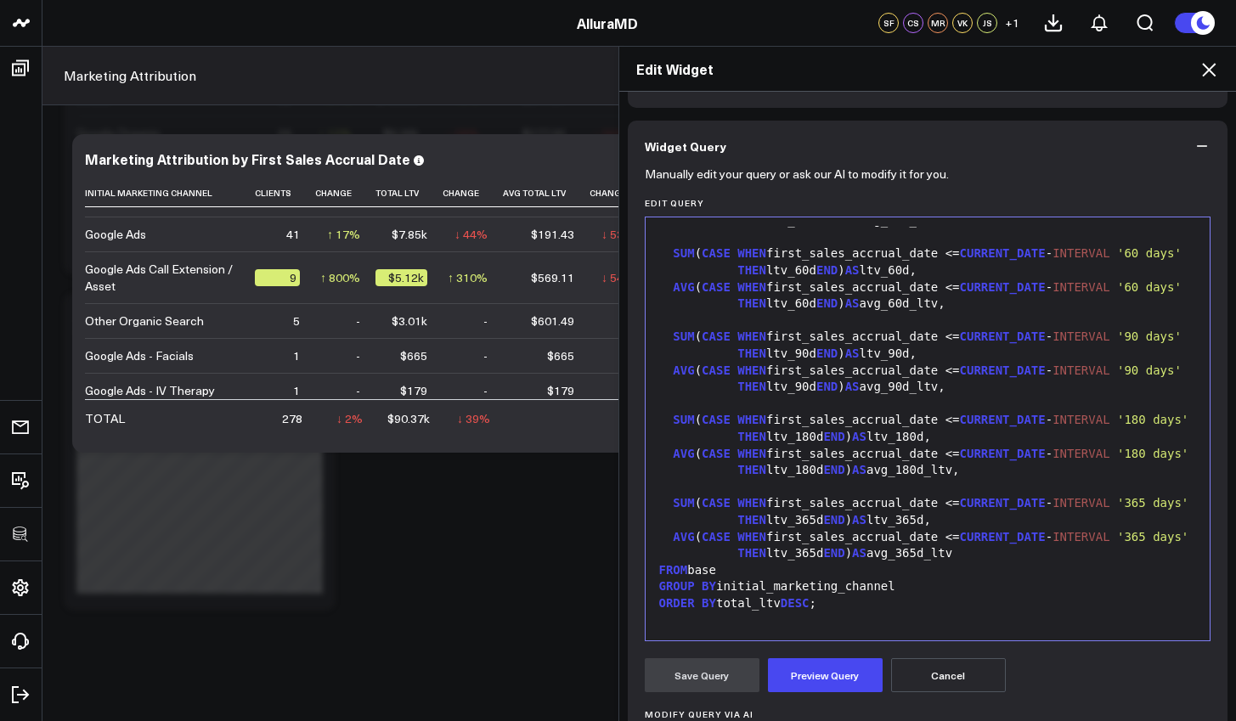
click at [845, 613] on div at bounding box center [928, 621] width 548 height 17
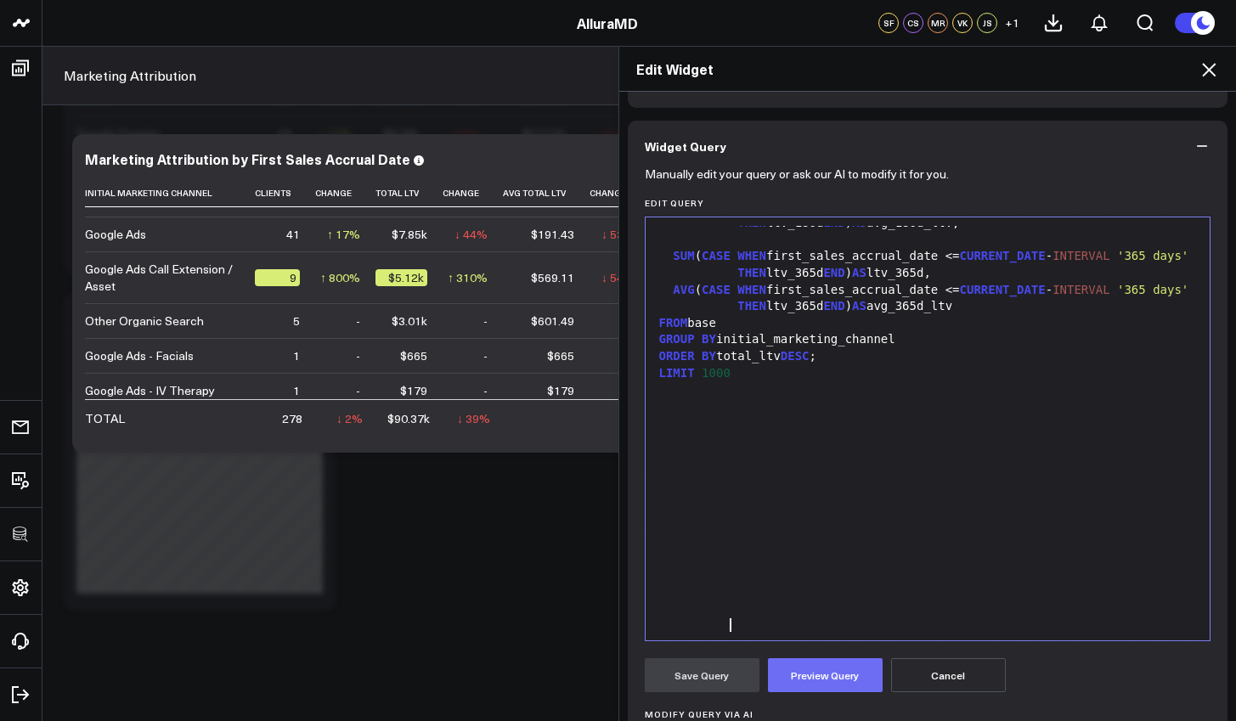
click at [823, 663] on button "Preview Query" at bounding box center [825, 676] width 115 height 34
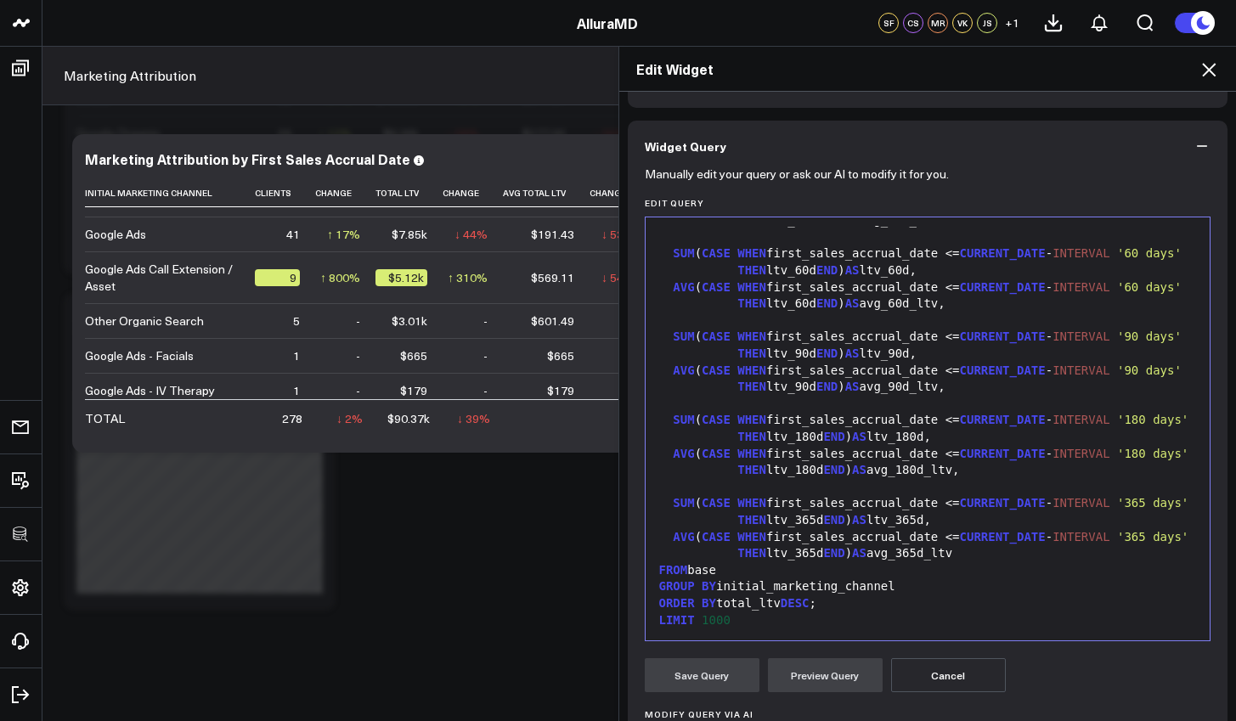
scroll to position [382, 0]
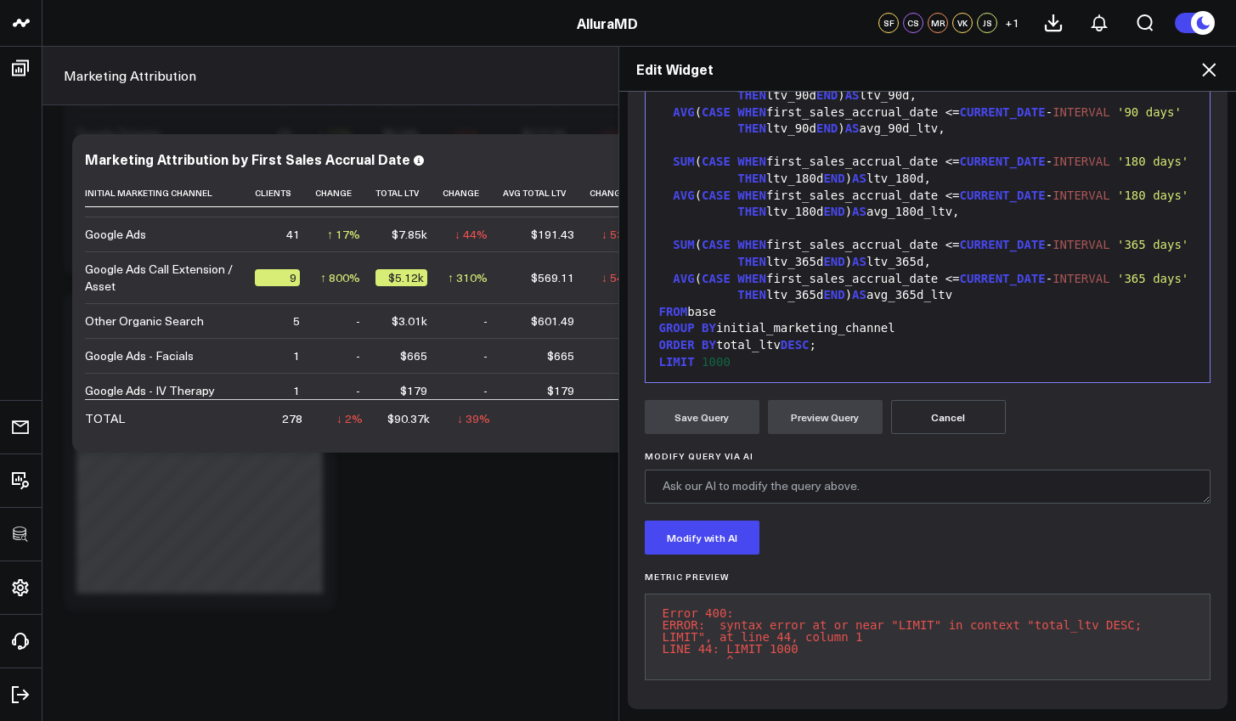
click at [826, 354] on div "LIMIT 1000" at bounding box center [928, 362] width 548 height 17
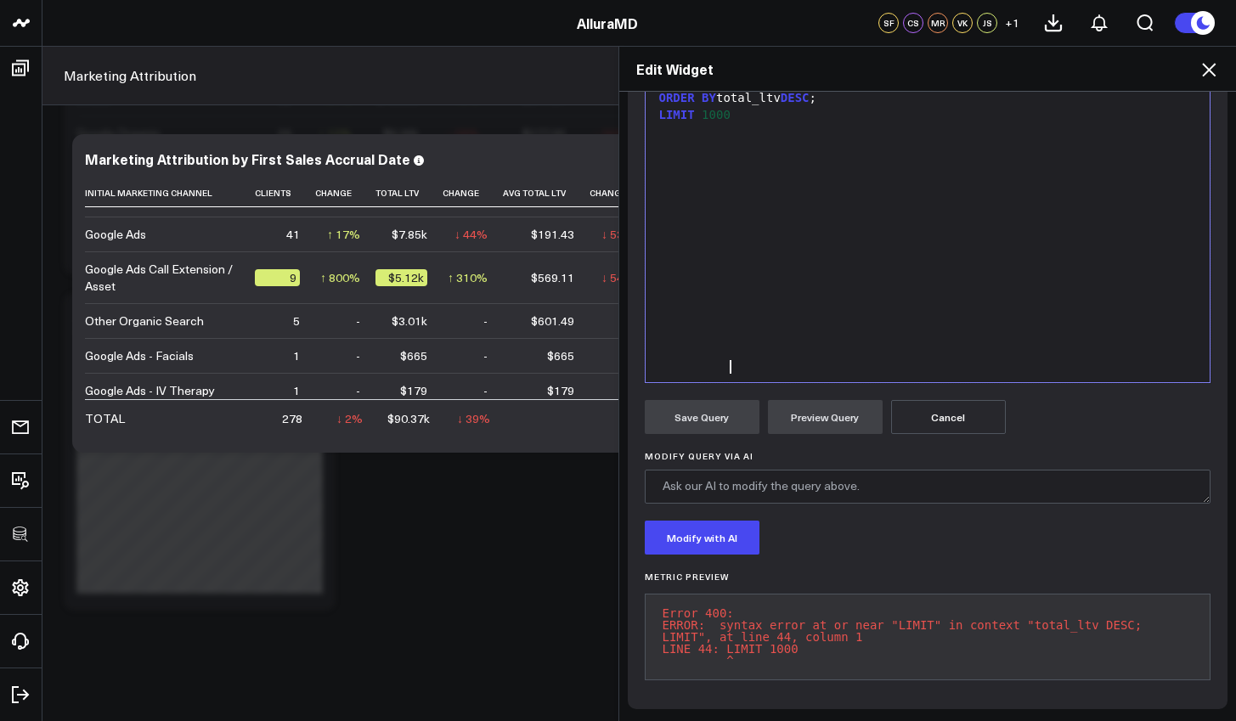
click at [829, 107] on div "ORDER BY total_ltv DESC ;" at bounding box center [928, 98] width 548 height 17
click at [821, 140] on div "LIMIT 1000" at bounding box center [928, 131] width 548 height 17
click at [823, 107] on div "ORDER BY total_ltv DES" at bounding box center [928, 98] width 548 height 17
click at [806, 140] on div "LIMIT 1000" at bounding box center [928, 131] width 548 height 17
click at [822, 400] on button "Preview Query" at bounding box center [825, 417] width 115 height 34
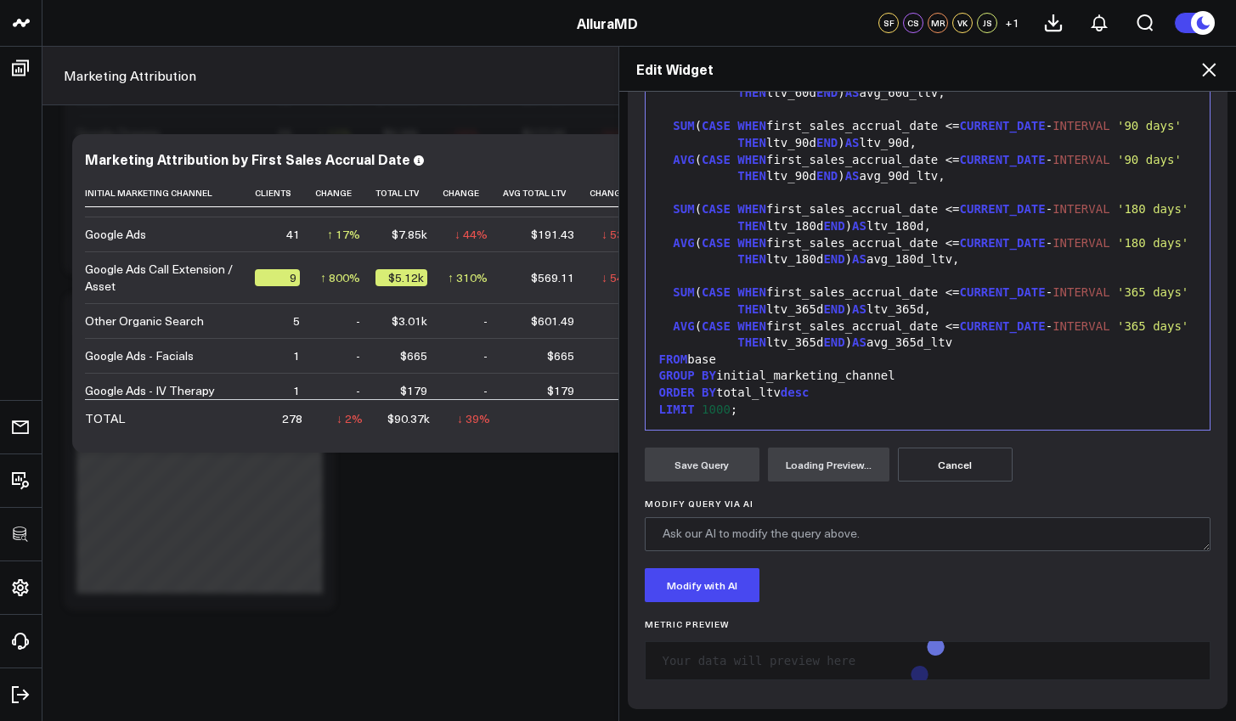
scroll to position [322, 0]
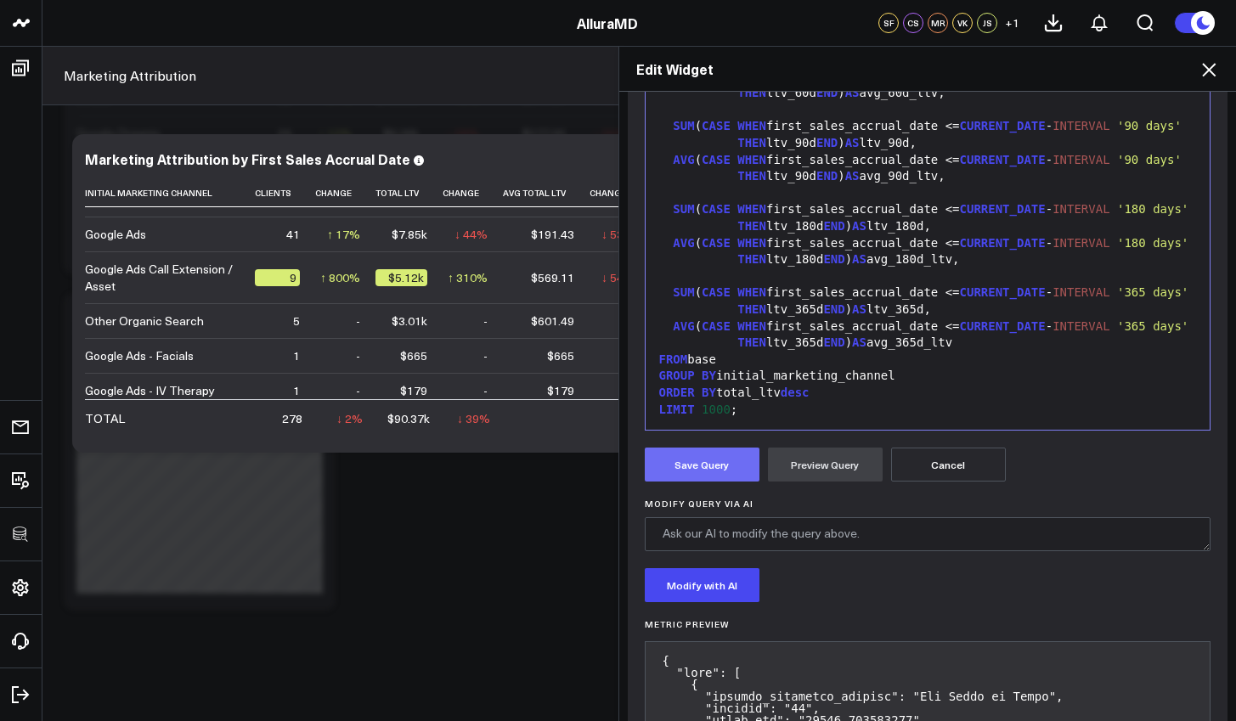
click at [698, 466] on button "Save Query" at bounding box center [702, 465] width 115 height 34
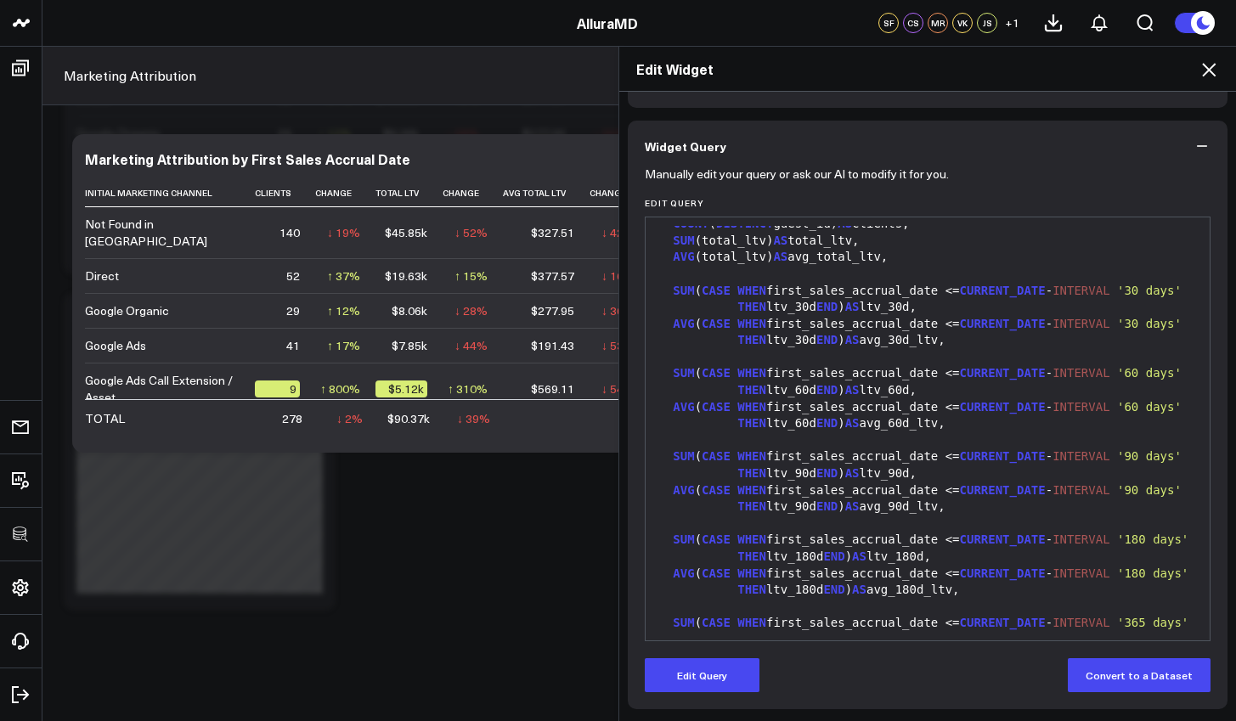
scroll to position [0, 0]
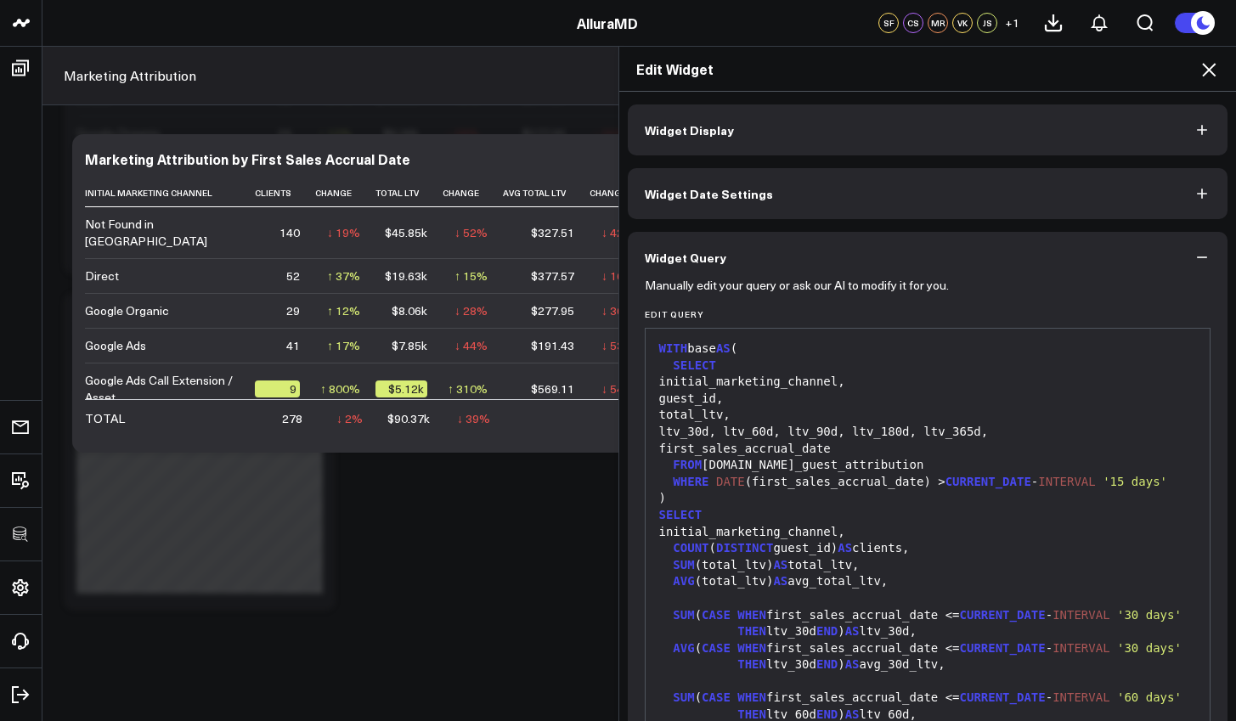
click at [1204, 74] on icon at bounding box center [1209, 69] width 20 height 20
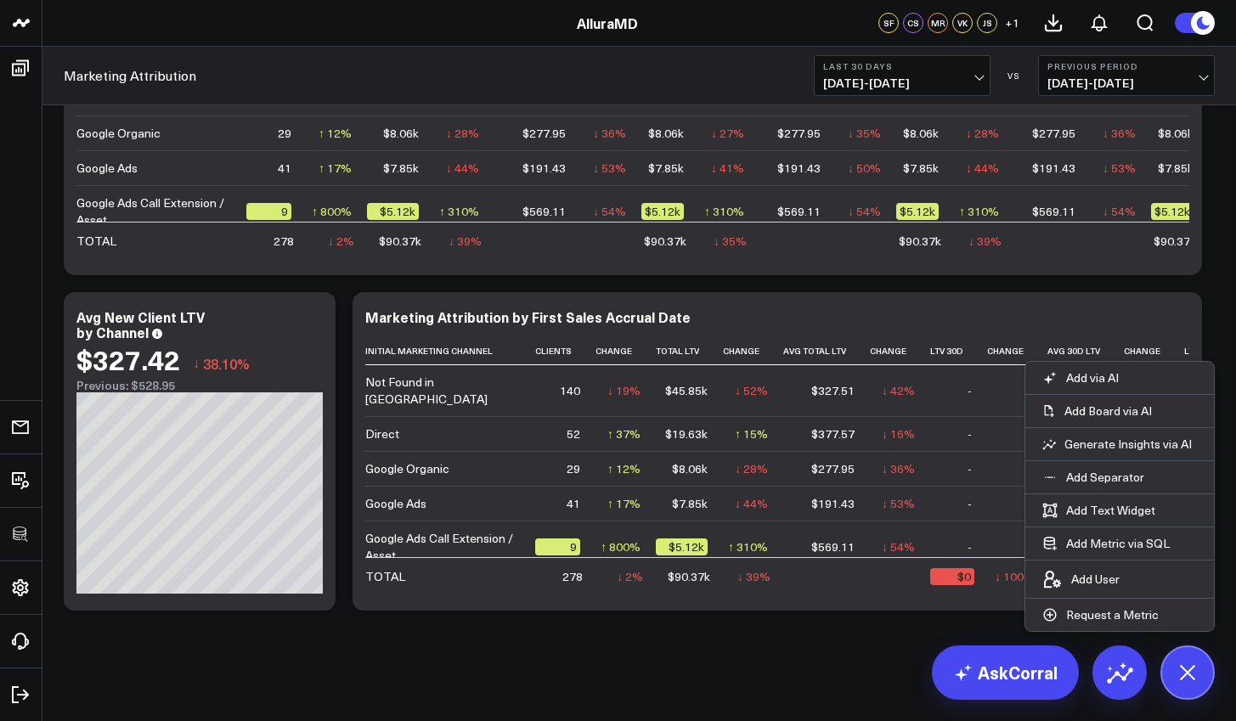
click at [1189, 670] on icon at bounding box center [1187, 672] width 38 height 38
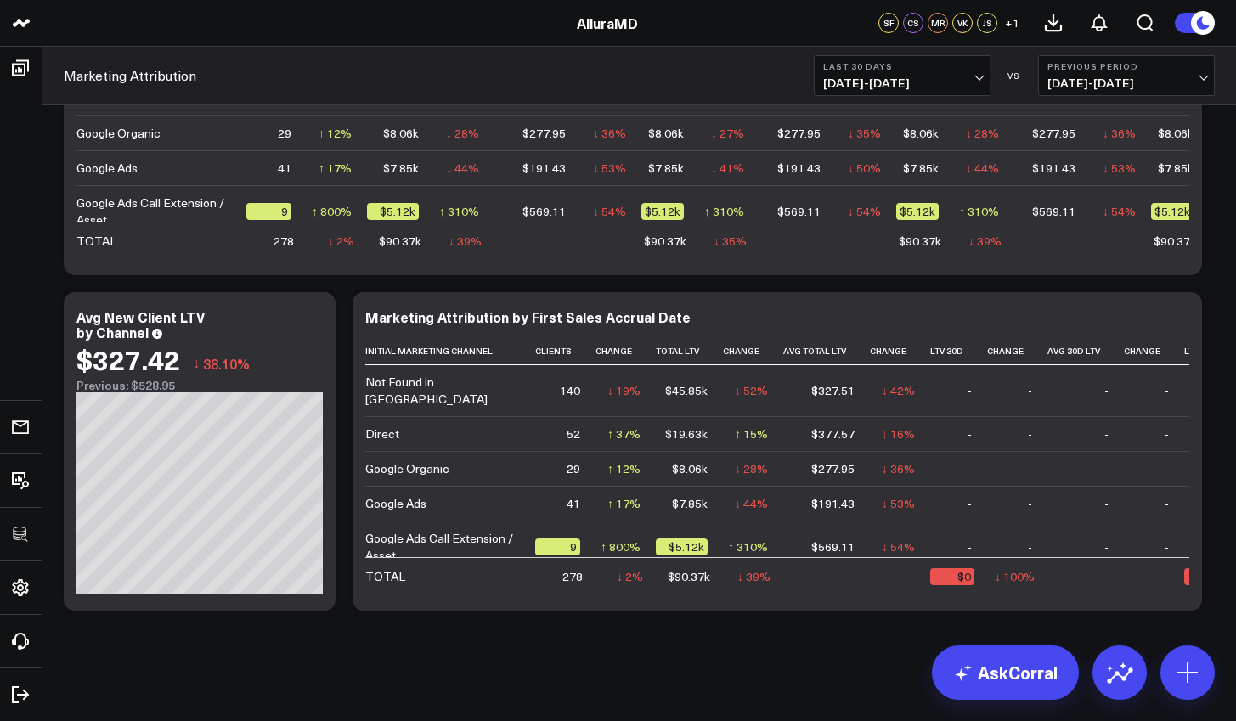
scroll to position [1158, 0]
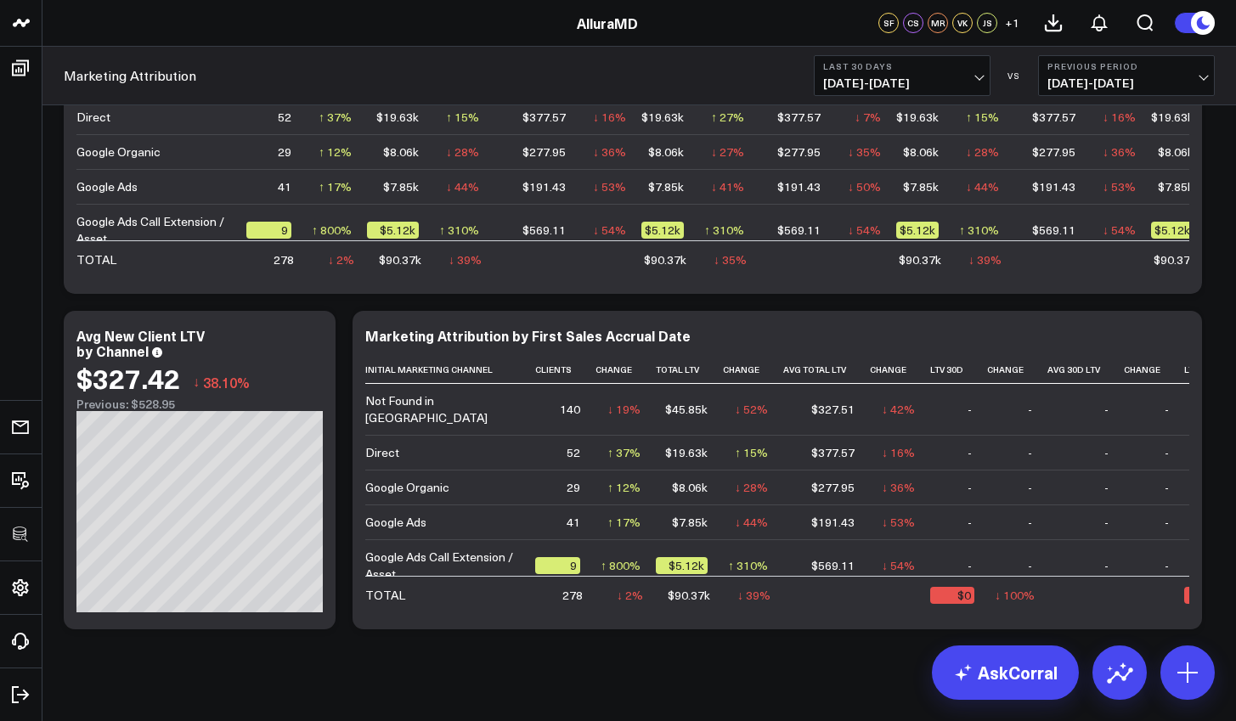
click at [965, 83] on span "07/27/25 - 08/25/25" at bounding box center [902, 83] width 158 height 14
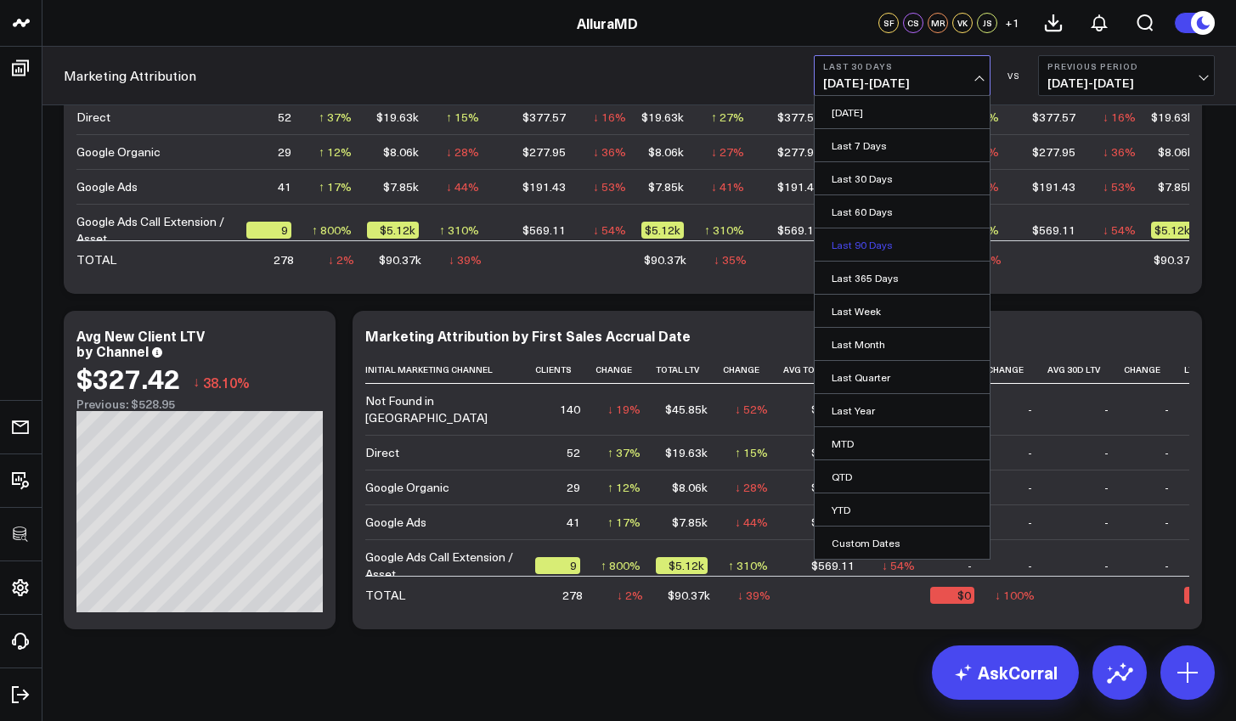
click at [925, 237] on link "Last 90 Days" at bounding box center [902, 245] width 175 height 32
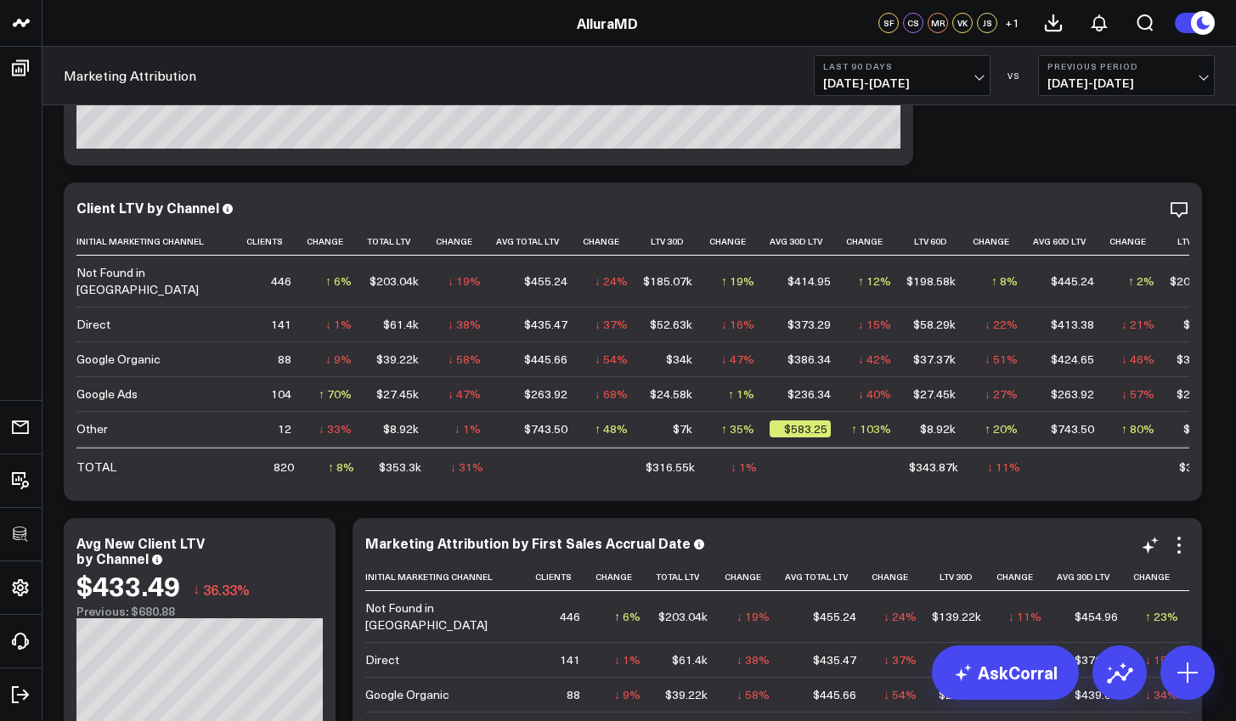
scroll to position [3, 0]
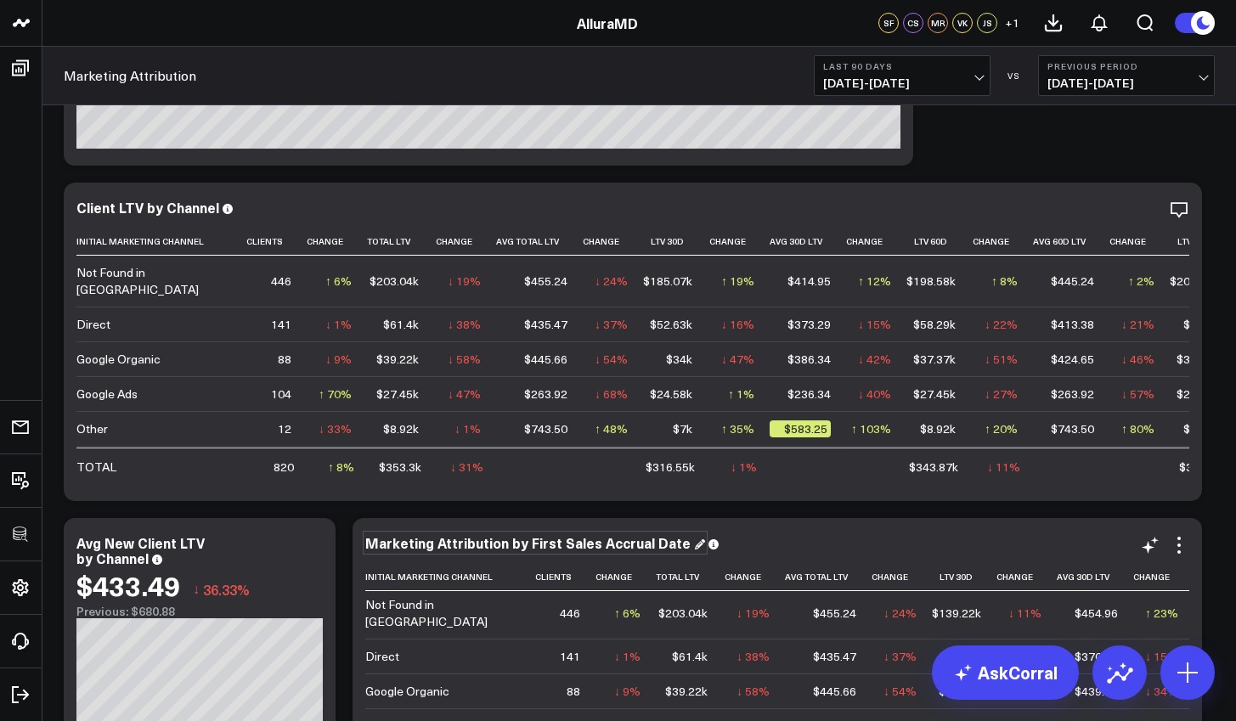
click at [494, 541] on div "Marketing Attribution by First Sales Accrual Date" at bounding box center [535, 543] width 340 height 19
click at [501, 541] on div "Marketing Attribution by First Sales Accrual Date" at bounding box center [535, 543] width 340 height 19
drag, startPoint x: 499, startPoint y: 542, endPoint x: 365, endPoint y: 540, distance: 134.3
click at [364, 541] on div "Marketing Attribution by First Sales Accrual Date Initial Marketing Channel Cli…" at bounding box center [778, 677] width 850 height 319
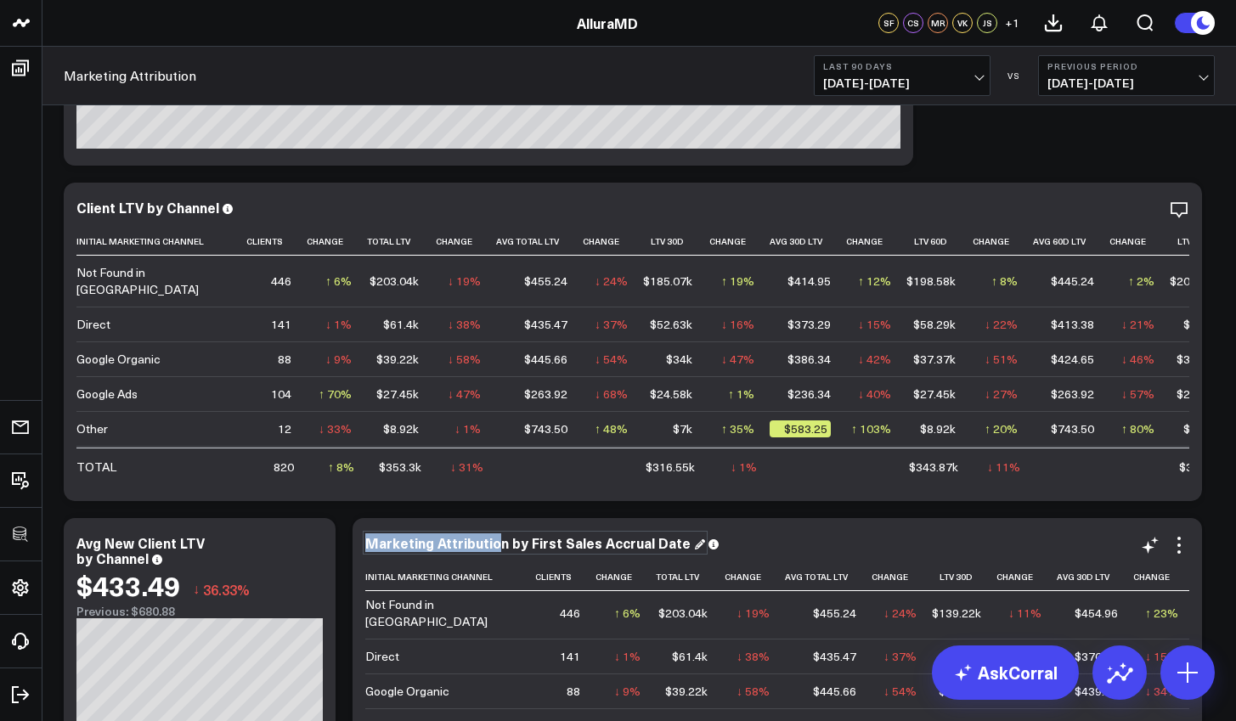
click at [468, 540] on div "Marketing Attribution by First Sales Accrual Date" at bounding box center [535, 543] width 340 height 19
drag, startPoint x: 501, startPoint y: 542, endPoint x: 309, endPoint y: 534, distance: 192.2
click at [309, 534] on div "Modify via AI Copy link to widget Ask support Remove Create linked copy Executi…" at bounding box center [639, 6] width 1168 height 1678
click at [471, 553] on div "Marketing Attribution by First Sales Accrual Date" at bounding box center [777, 545] width 824 height 20
drag, startPoint x: 499, startPoint y: 542, endPoint x: 404, endPoint y: 540, distance: 95.2
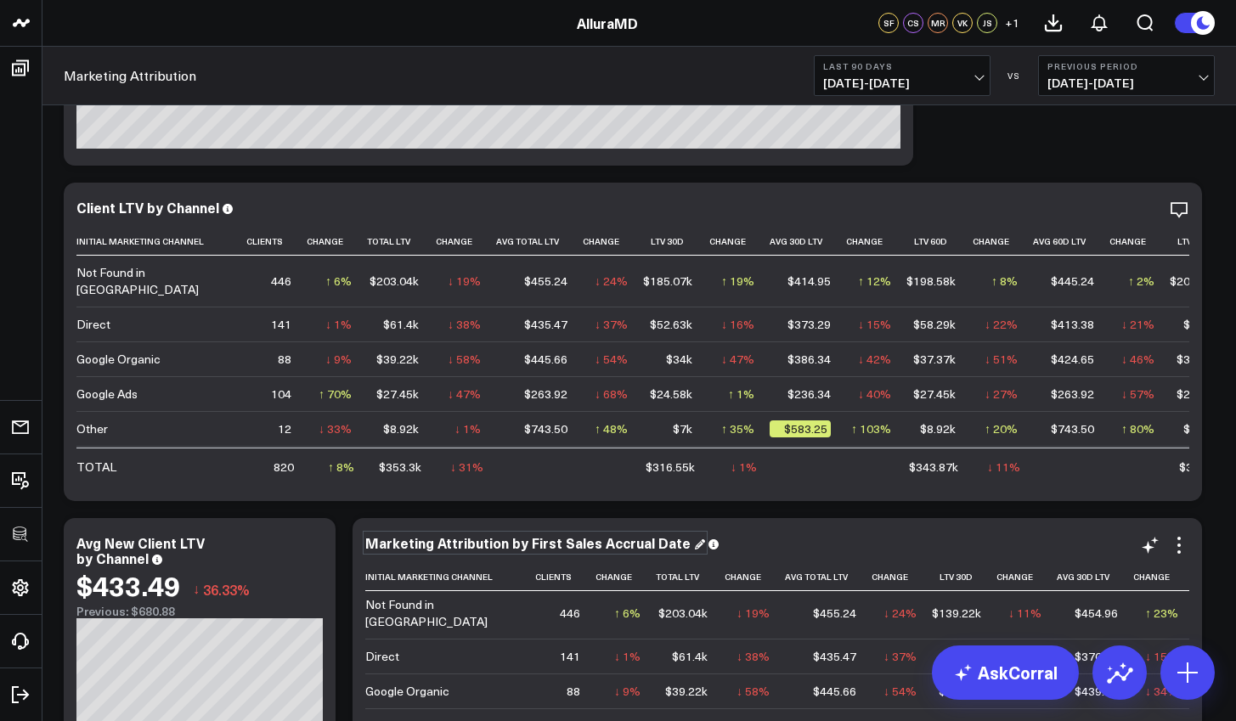
click at [404, 540] on div "Marketing Attribution by First Sales Accrual Date" at bounding box center [535, 543] width 340 height 19
drag, startPoint x: 502, startPoint y: 544, endPoint x: 361, endPoint y: 541, distance: 141.1
click at [361, 541] on div "Marketing Attribution by First Sales Accrual Date Initial Marketing Channel Cli…" at bounding box center [778, 677] width 850 height 319
click at [800, 517] on div "Modify via AI Copy link to widget Ask support Remove Create linked copy Executi…" at bounding box center [639, 6] width 1168 height 1678
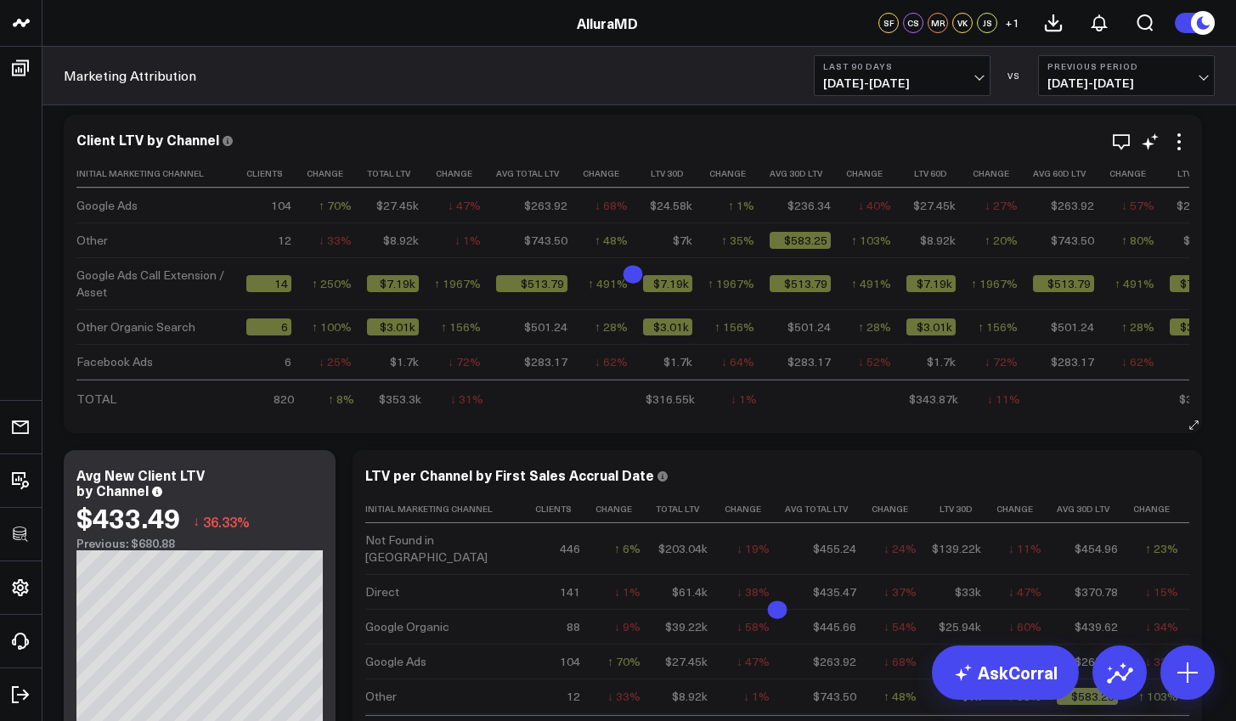
scroll to position [0, 0]
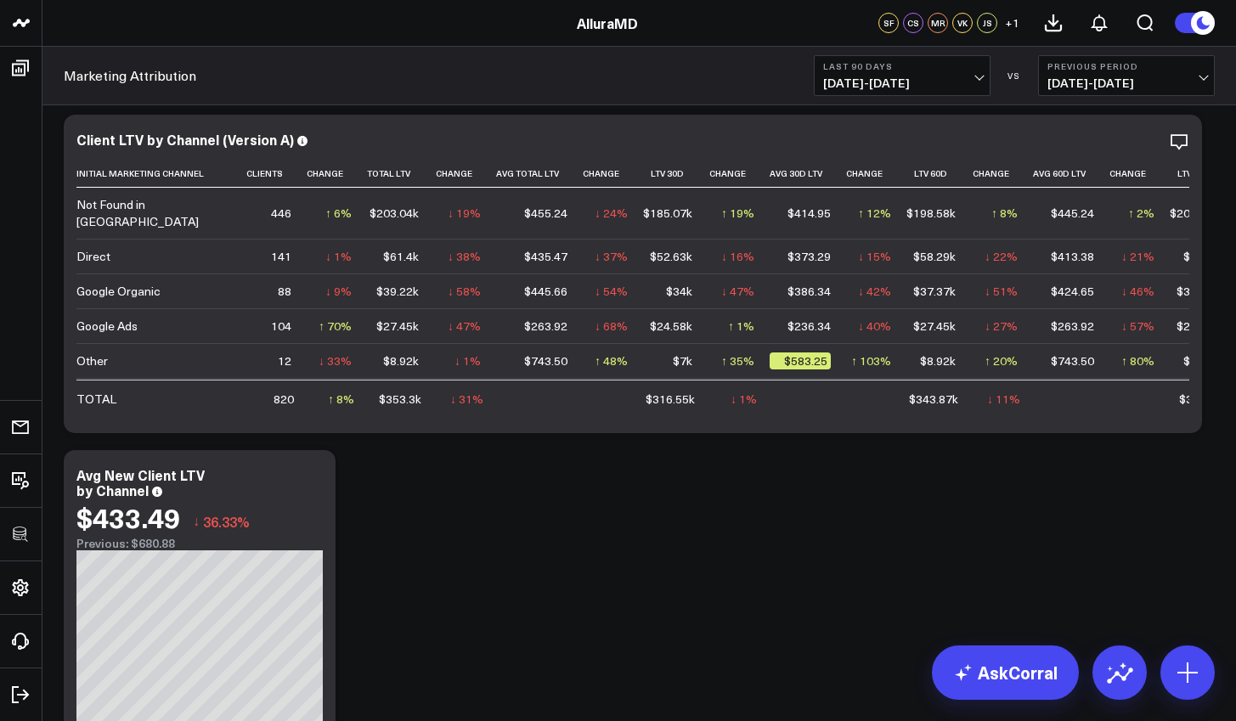
click at [531, 495] on div "Modify via AI Copy link to widget Ask support Remove Create linked copy Executi…" at bounding box center [639, 106] width 1168 height 2014
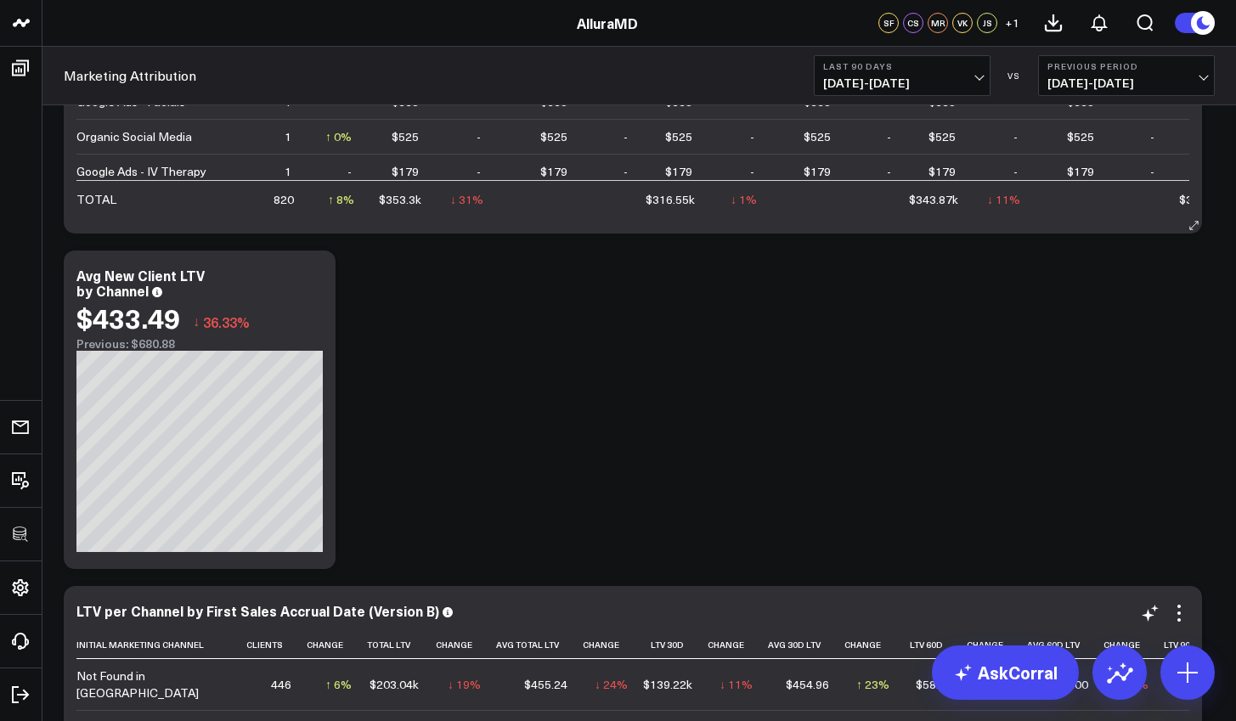
scroll to position [191, 0]
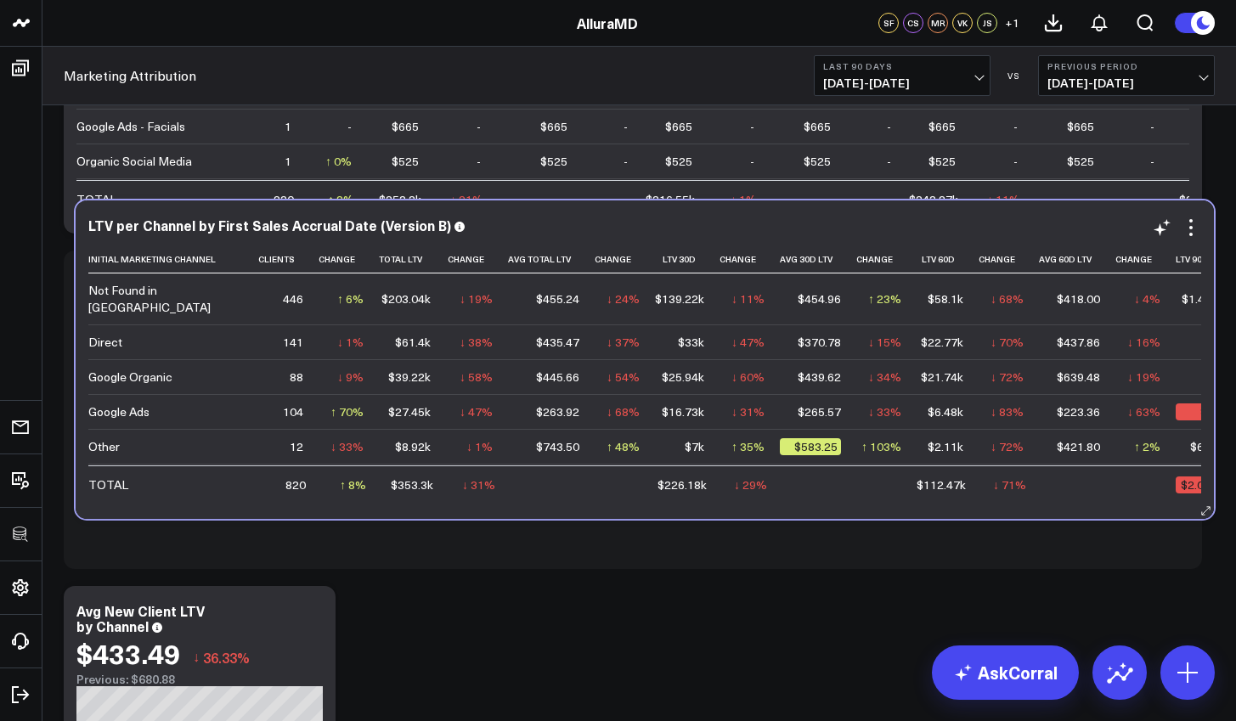
drag, startPoint x: 563, startPoint y: 607, endPoint x: 574, endPoint y: 224, distance: 382.5
click at [574, 222] on div "LTV per Channel by First Sales Accrual Date (Version B)" at bounding box center [644, 225] width 1113 height 15
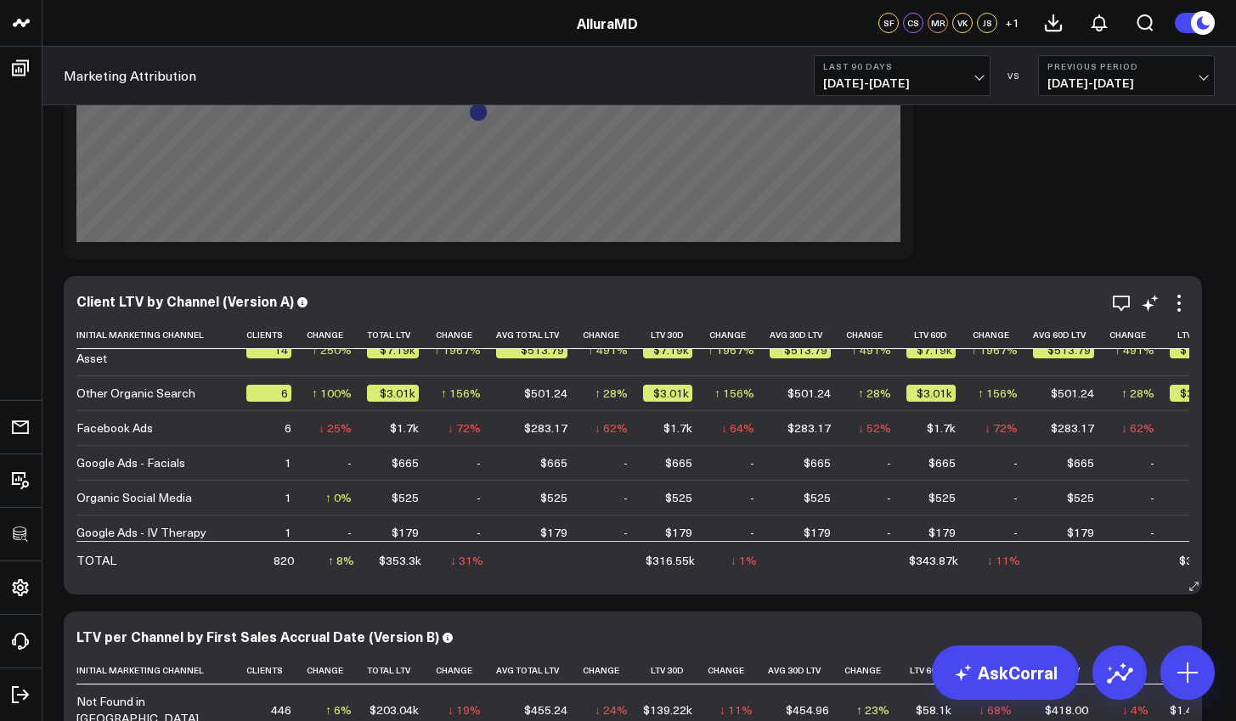
scroll to position [890, 0]
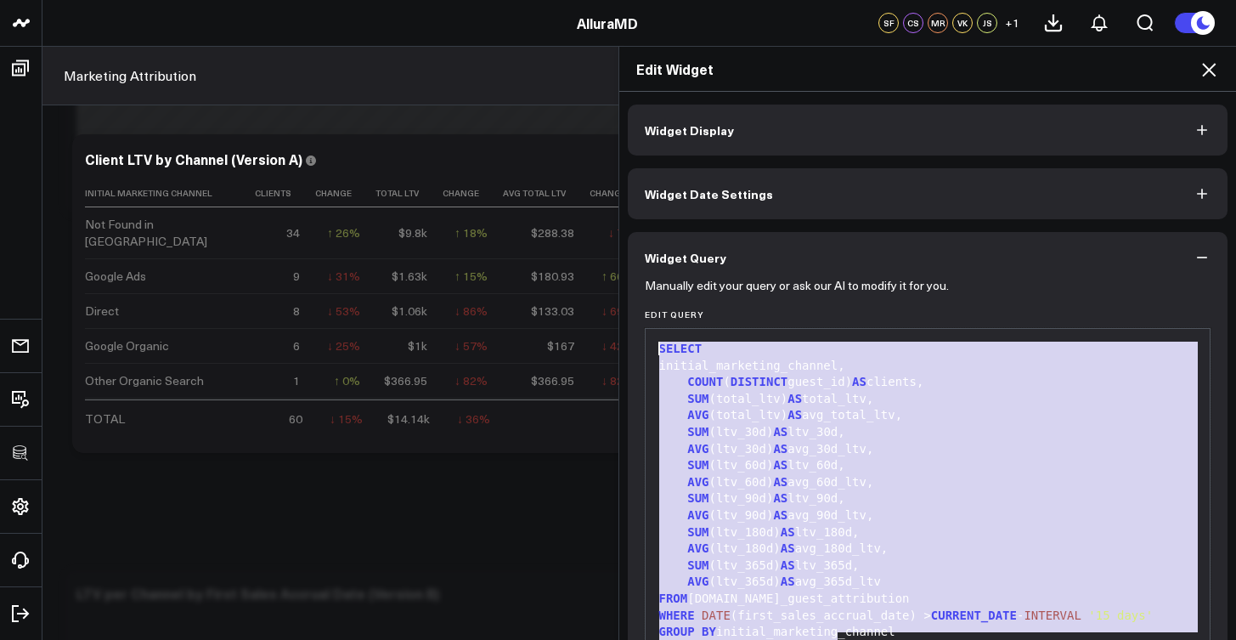
scroll to position [62, 0]
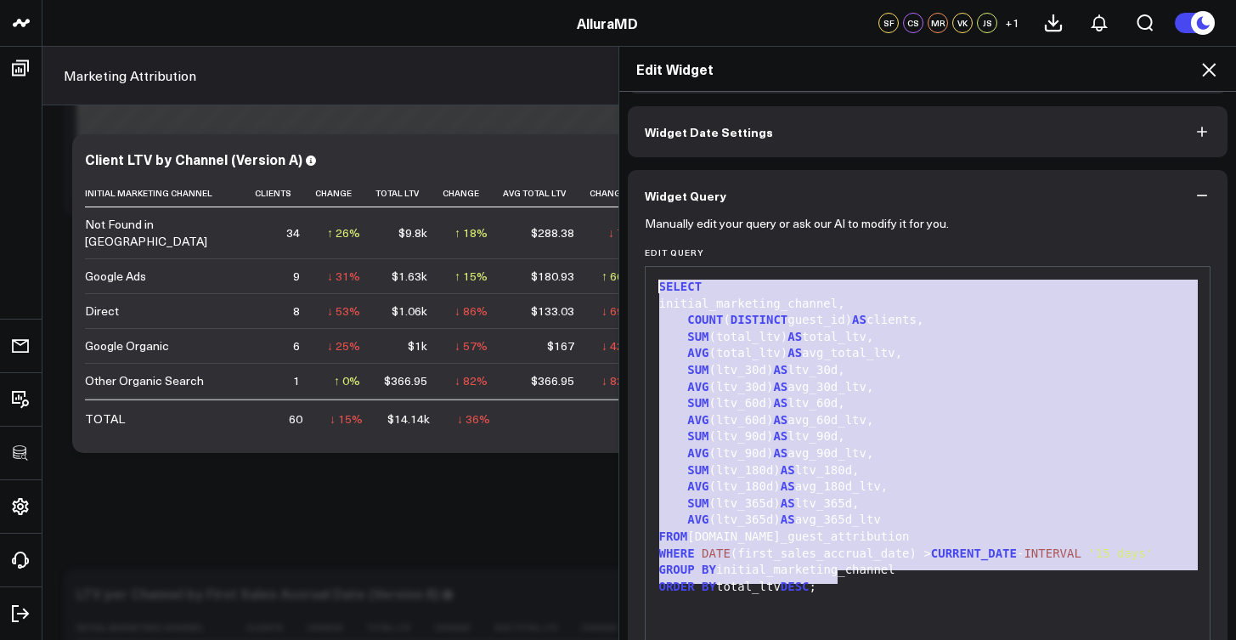
click at [1209, 66] on icon at bounding box center [1209, 69] width 20 height 20
